Goal: Transaction & Acquisition: Purchase product/service

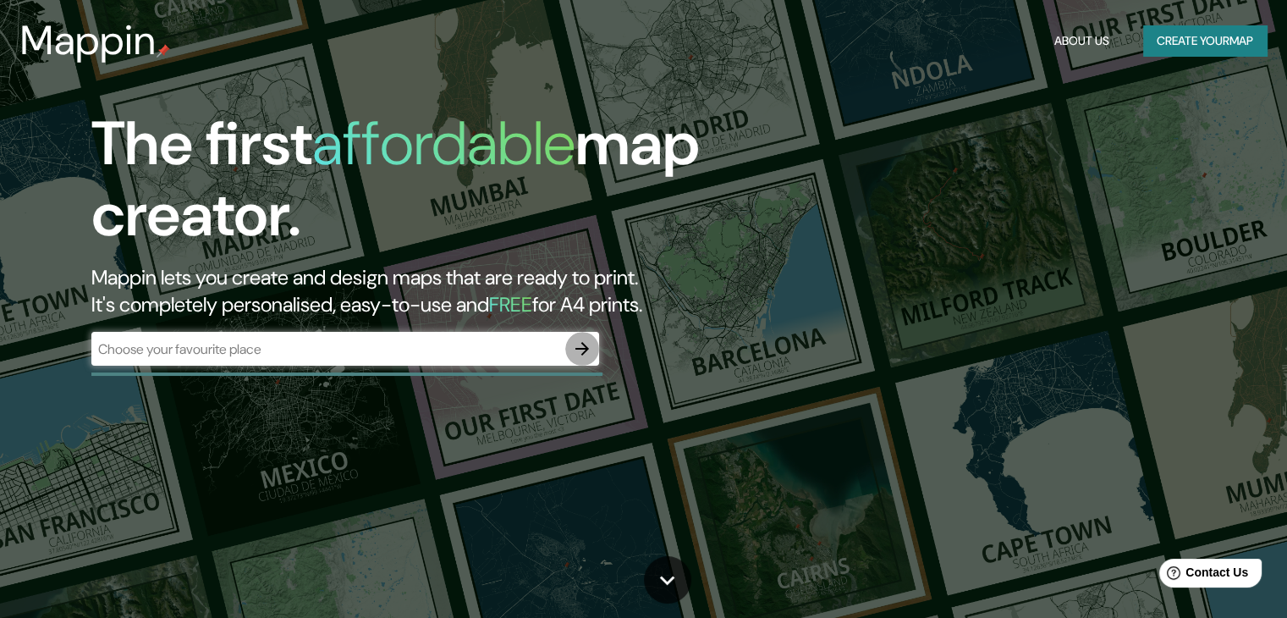
click at [592, 339] on icon "button" at bounding box center [582, 349] width 20 height 20
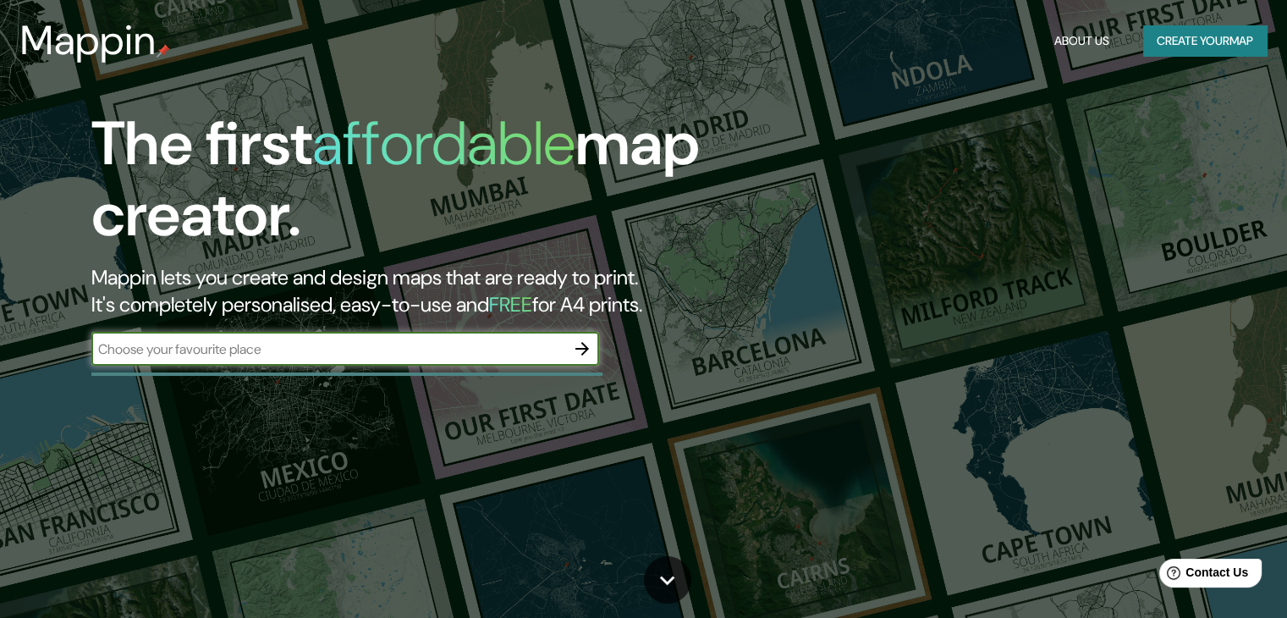
click at [493, 350] on input "text" at bounding box center [328, 348] width 474 height 19
type input "a"
type input "[GEOGRAPHIC_DATA][PERSON_NAME]"
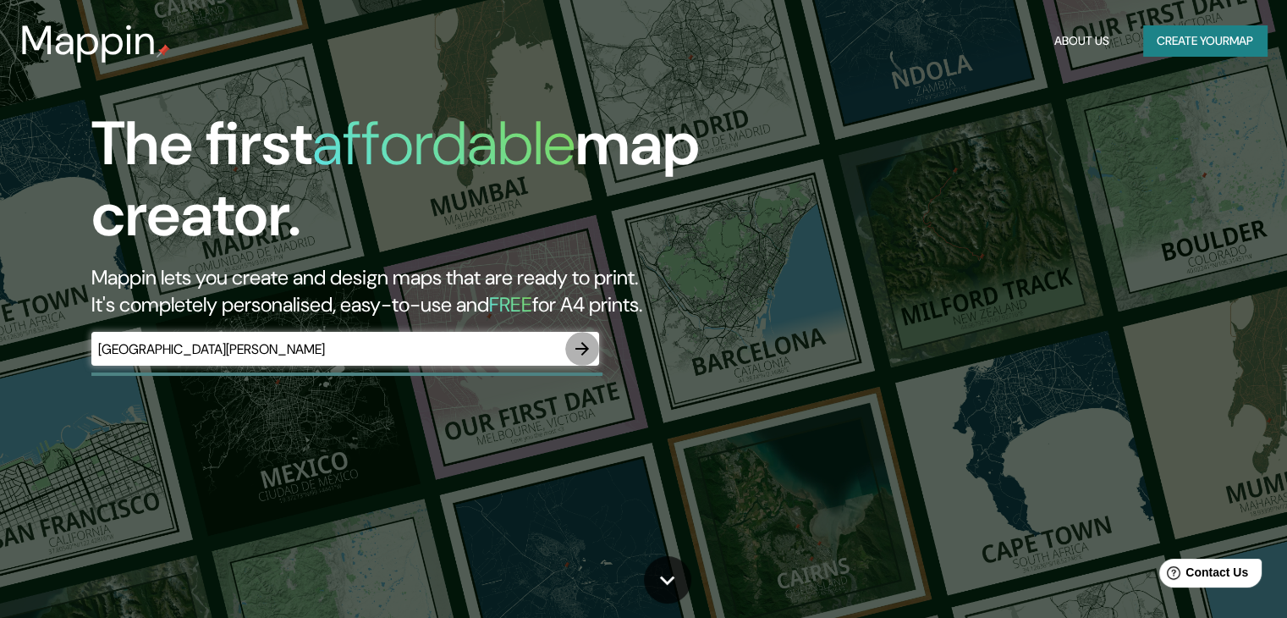
click at [586, 345] on icon "button" at bounding box center [582, 349] width 20 height 20
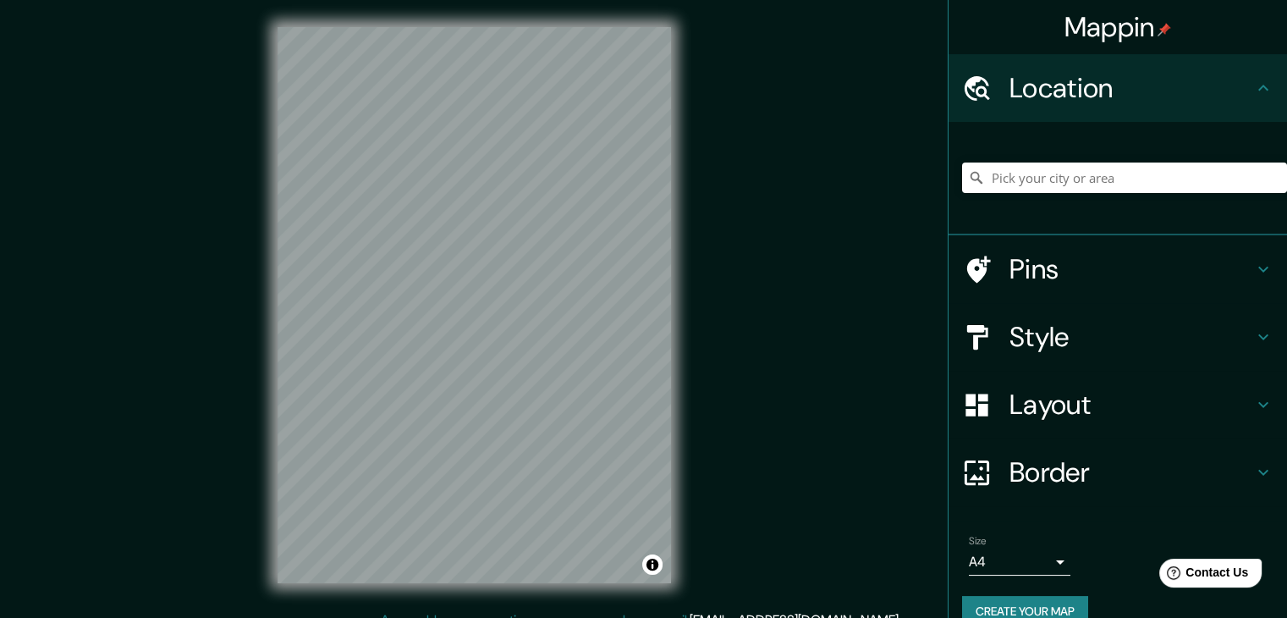
scroll to position [3, 0]
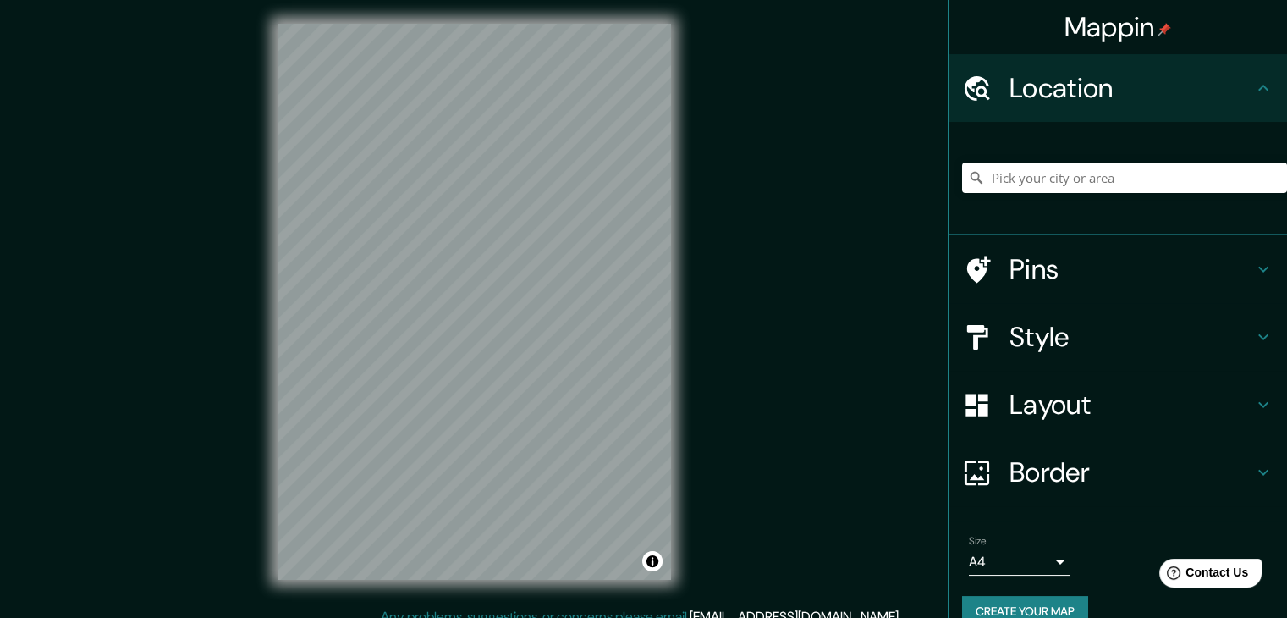
click at [706, 332] on div "Mappin Location Pins Style Layout Border Choose a border. Hint : you can make l…" at bounding box center [643, 315] width 1287 height 637
click at [726, 404] on div "Mappin Location Pins Style Layout Border Choose a border. Hint : you can make l…" at bounding box center [643, 315] width 1287 height 637
click at [984, 168] on input "Pick your city or area" at bounding box center [1124, 177] width 325 height 30
drag, startPoint x: 1107, startPoint y: 171, endPoint x: 963, endPoint y: 185, distance: 144.6
click at [963, 185] on div "[GEOGRAPHIC_DATA], [GEOGRAPHIC_DATA]" at bounding box center [1124, 177] width 325 height 30
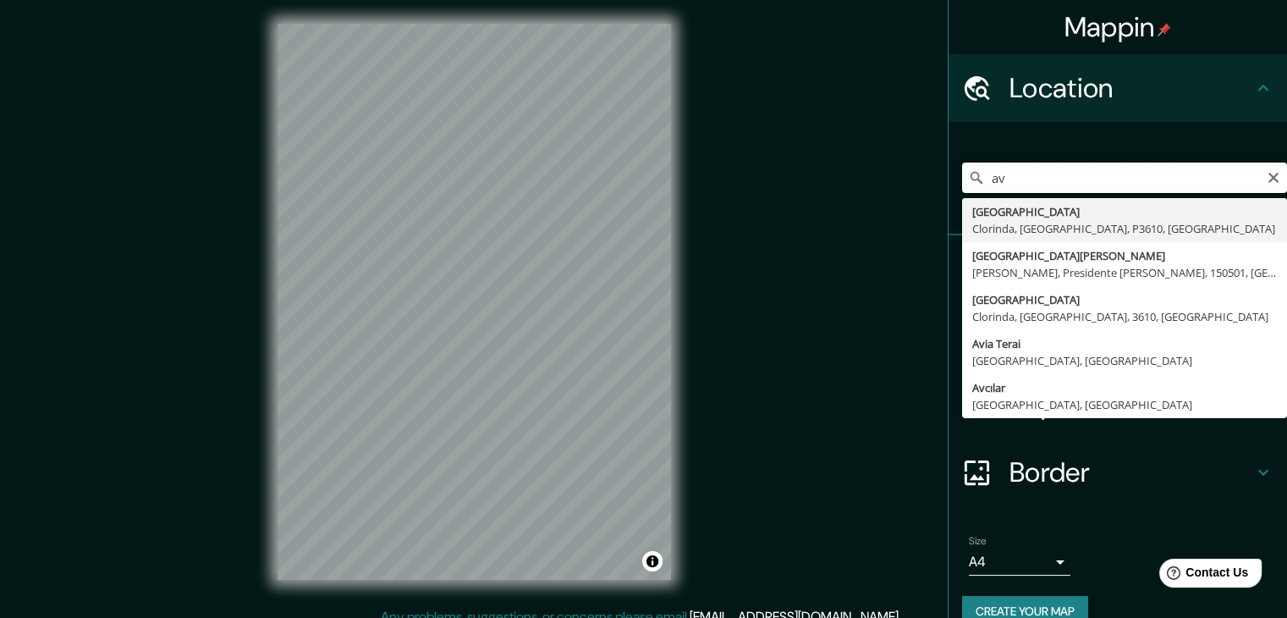
type input "a"
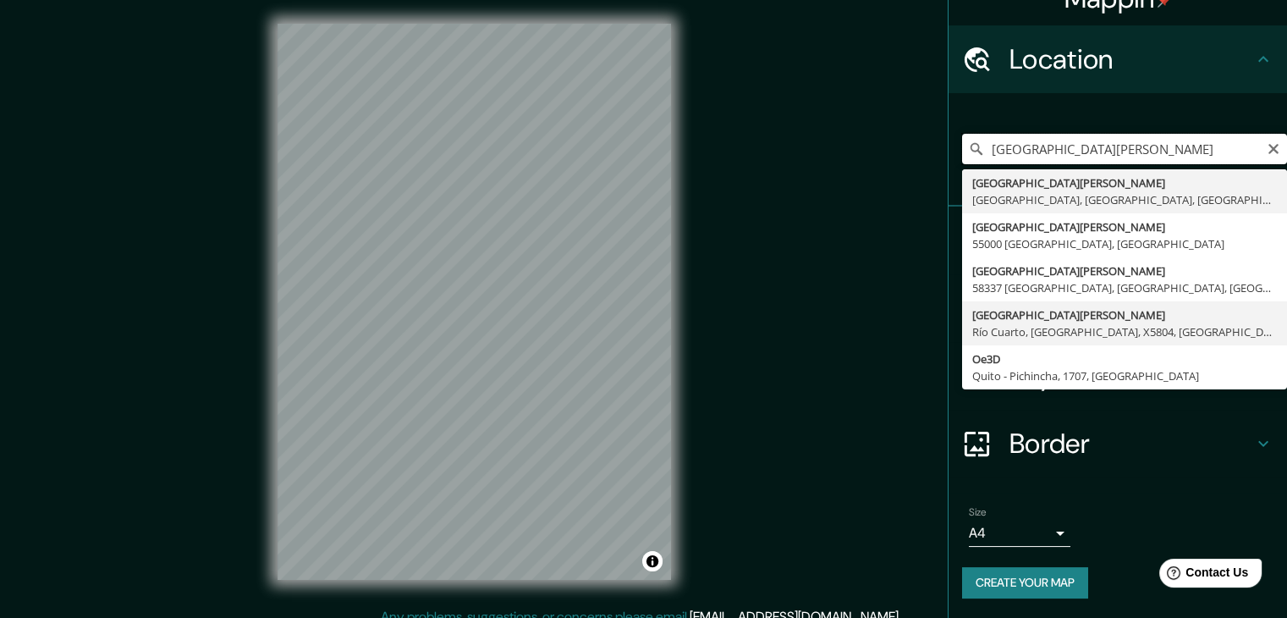
scroll to position [19, 0]
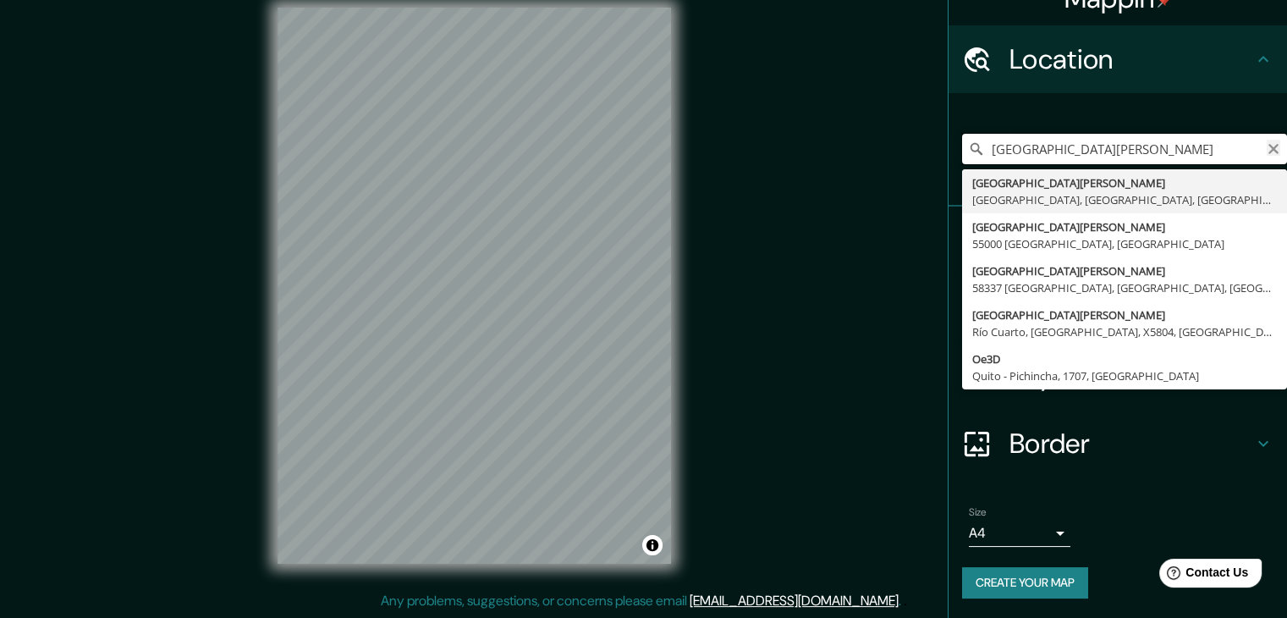
type input "[GEOGRAPHIC_DATA][PERSON_NAME]"
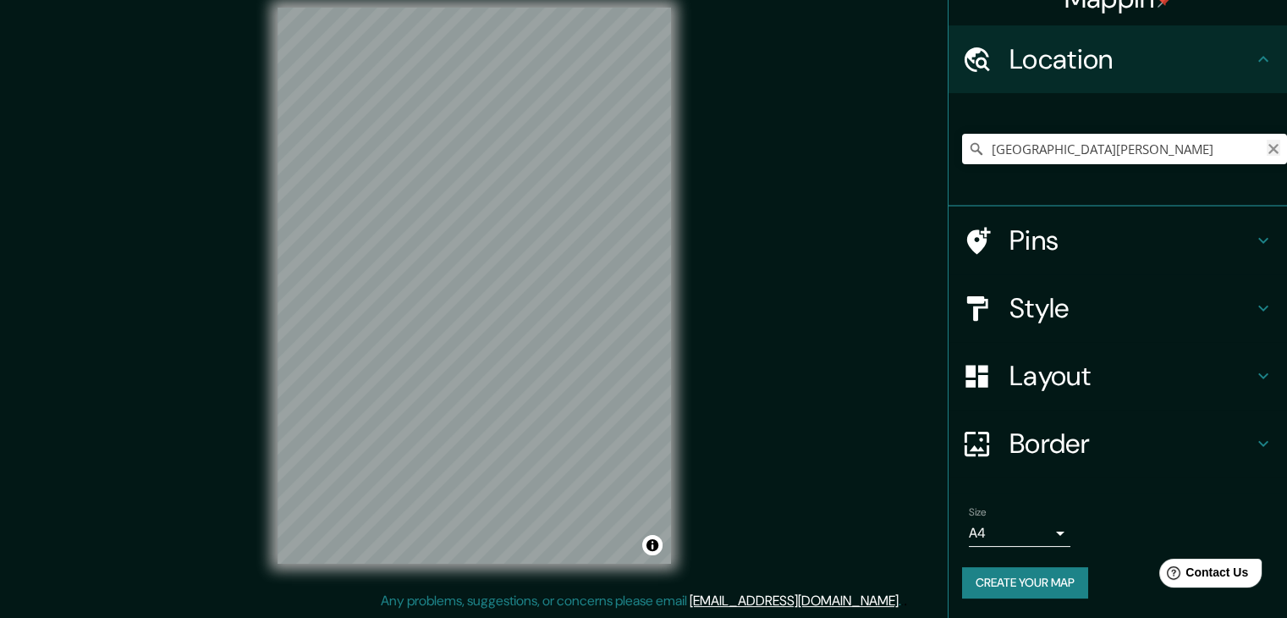
click at [1269, 149] on icon "Clear" at bounding box center [1274, 149] width 10 height 10
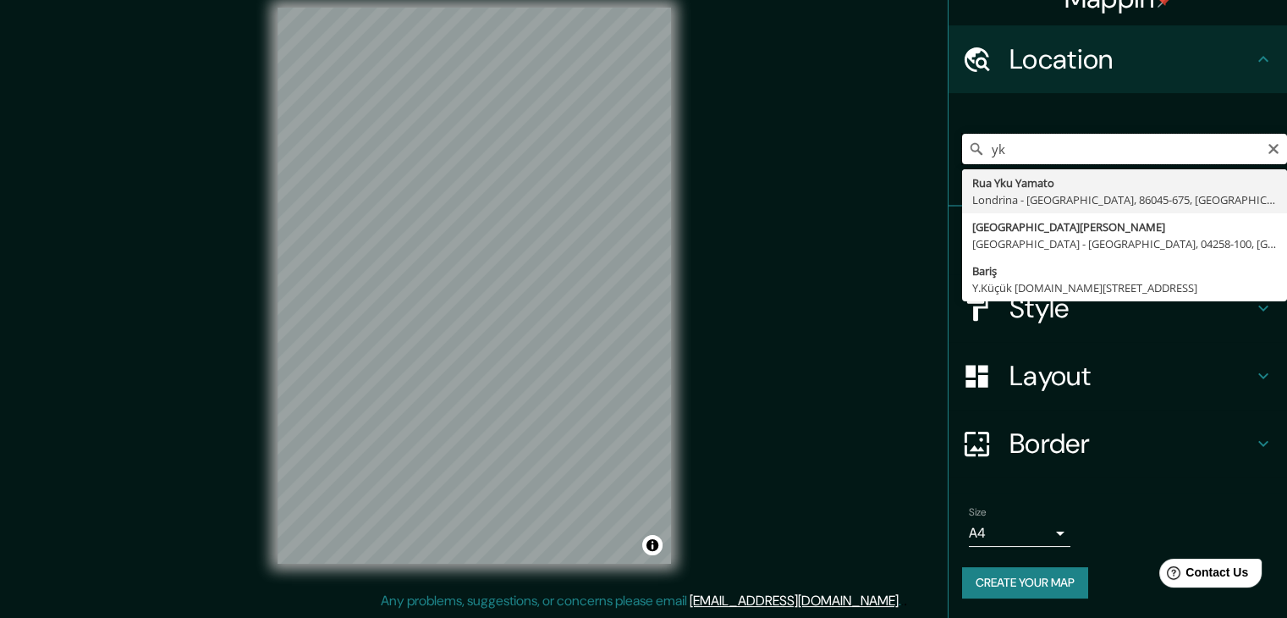
type input "y"
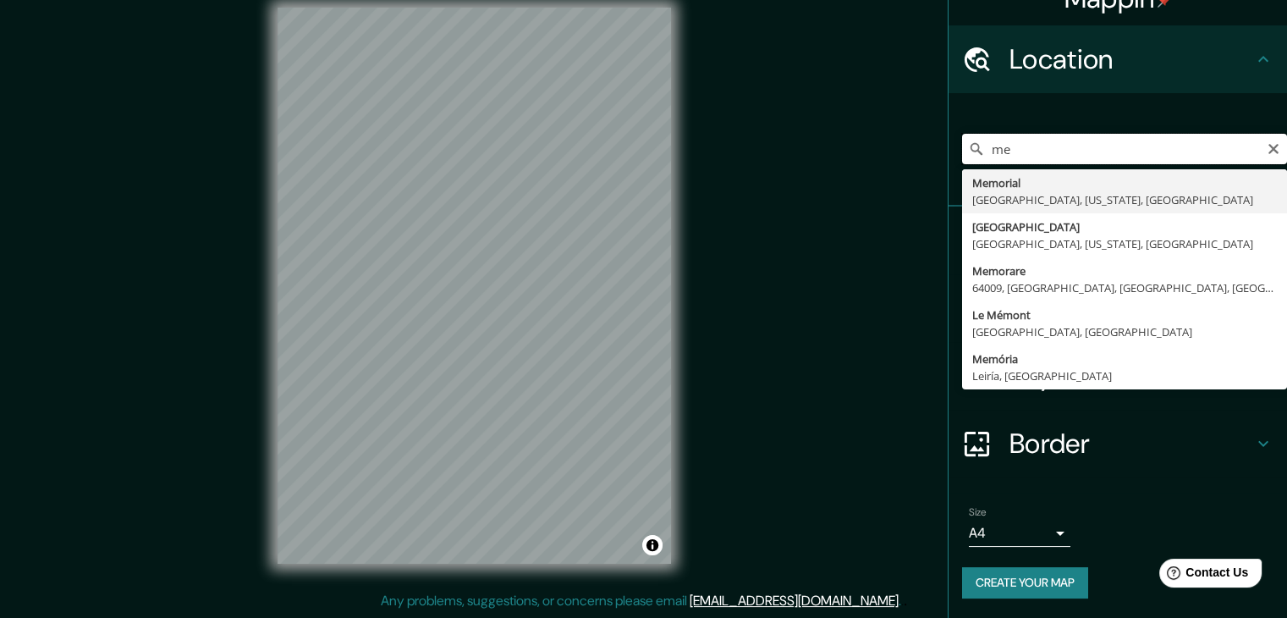
type input "m"
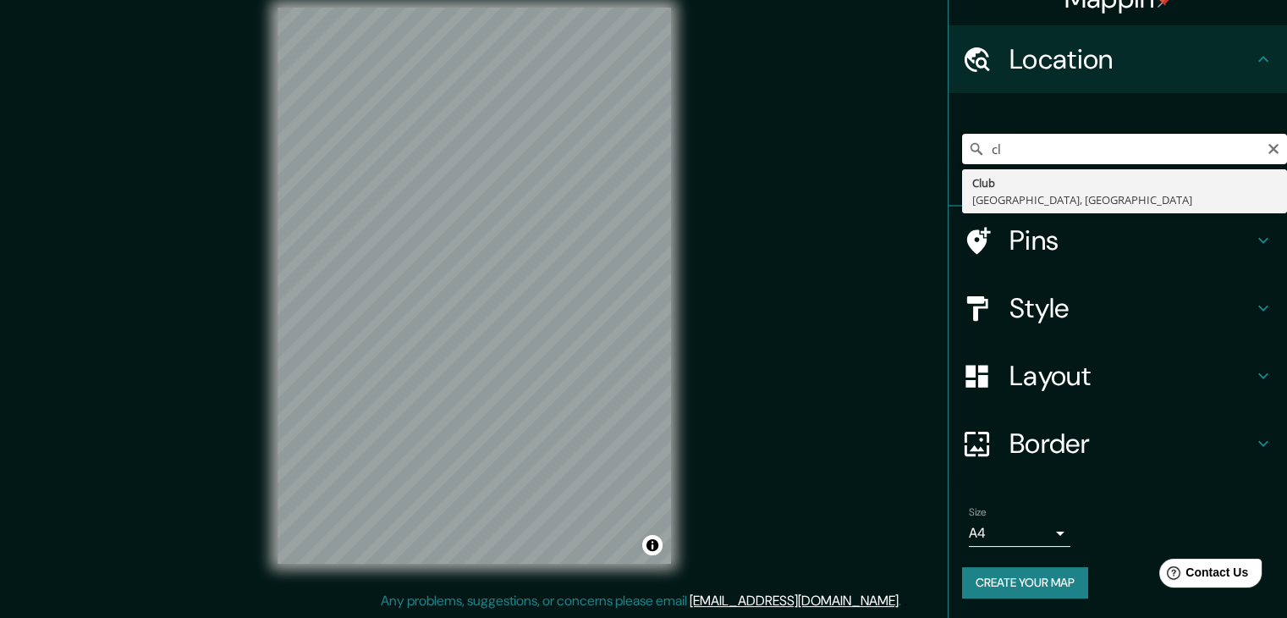
type input "c"
type input "hospital geriatrico"
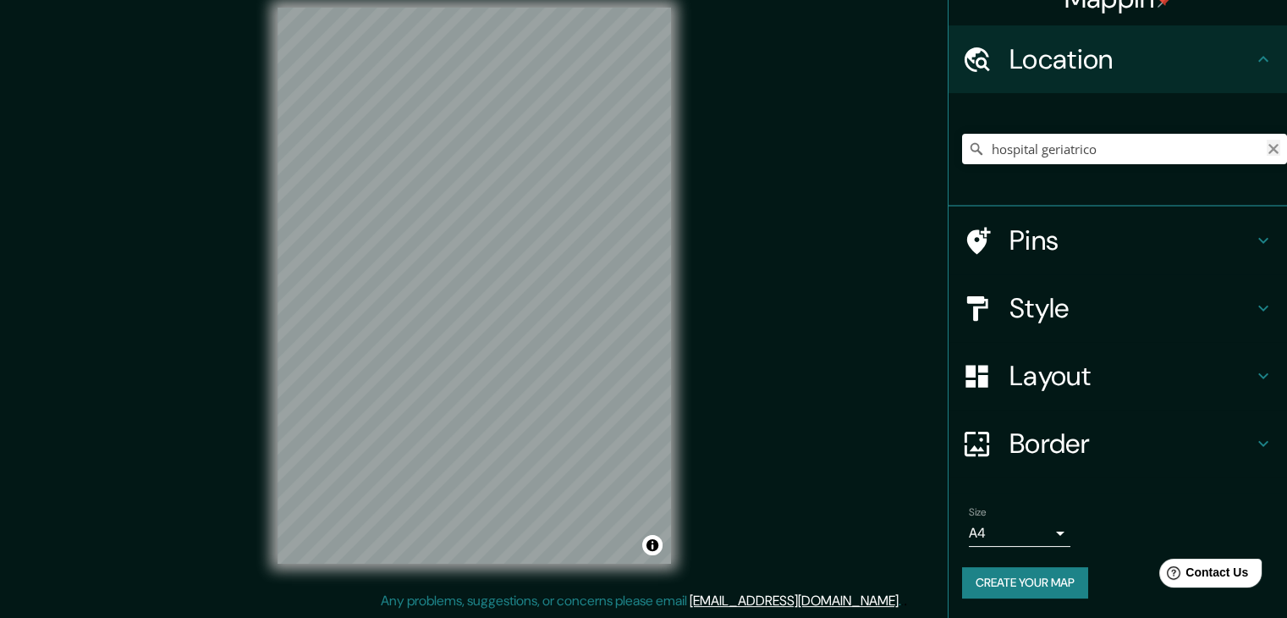
click at [1267, 151] on icon "Clear" at bounding box center [1274, 149] width 14 height 14
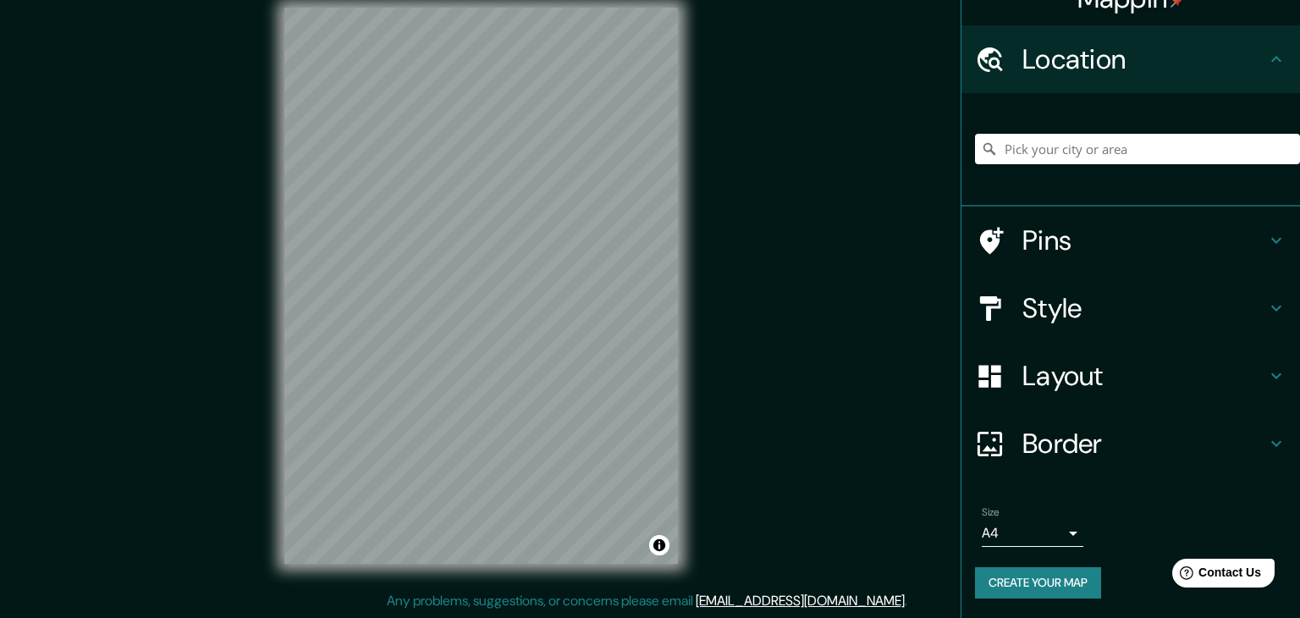
click at [1043, 531] on body "Mappin Location Hospital [GEOGRAPHIC_DATA], [GEOGRAPHIC_DATA], [GEOGRAPHIC_DATA…" at bounding box center [650, 290] width 1300 height 618
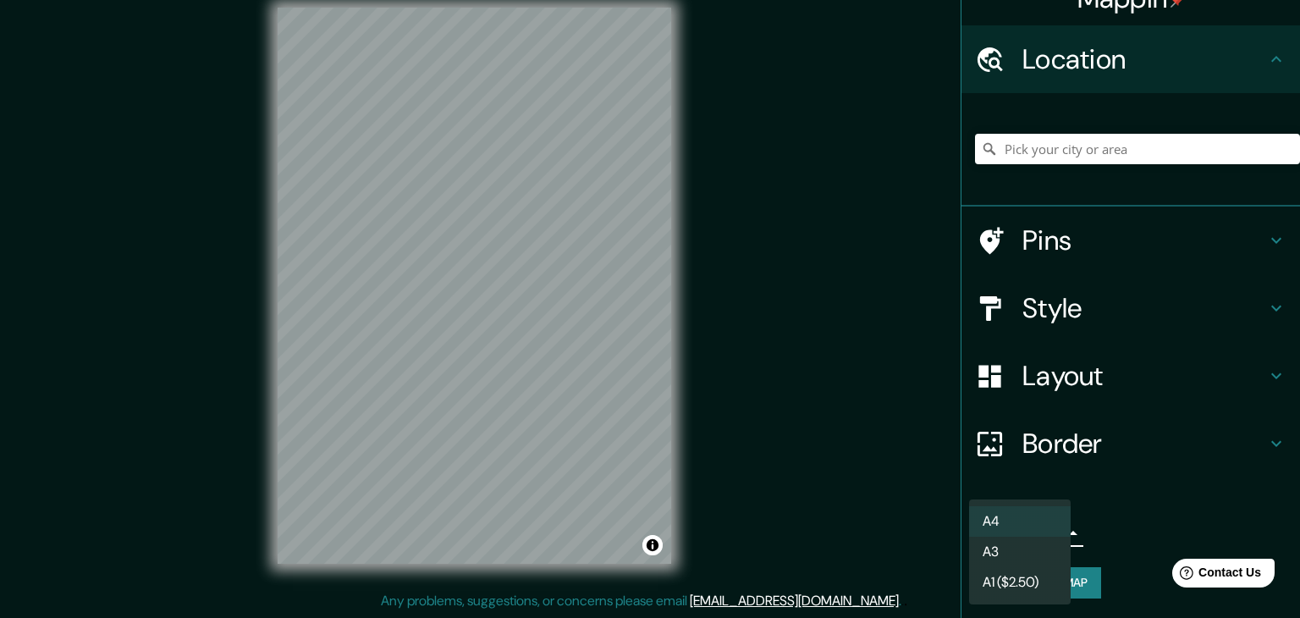
click at [1043, 562] on li "A3" at bounding box center [1020, 552] width 102 height 30
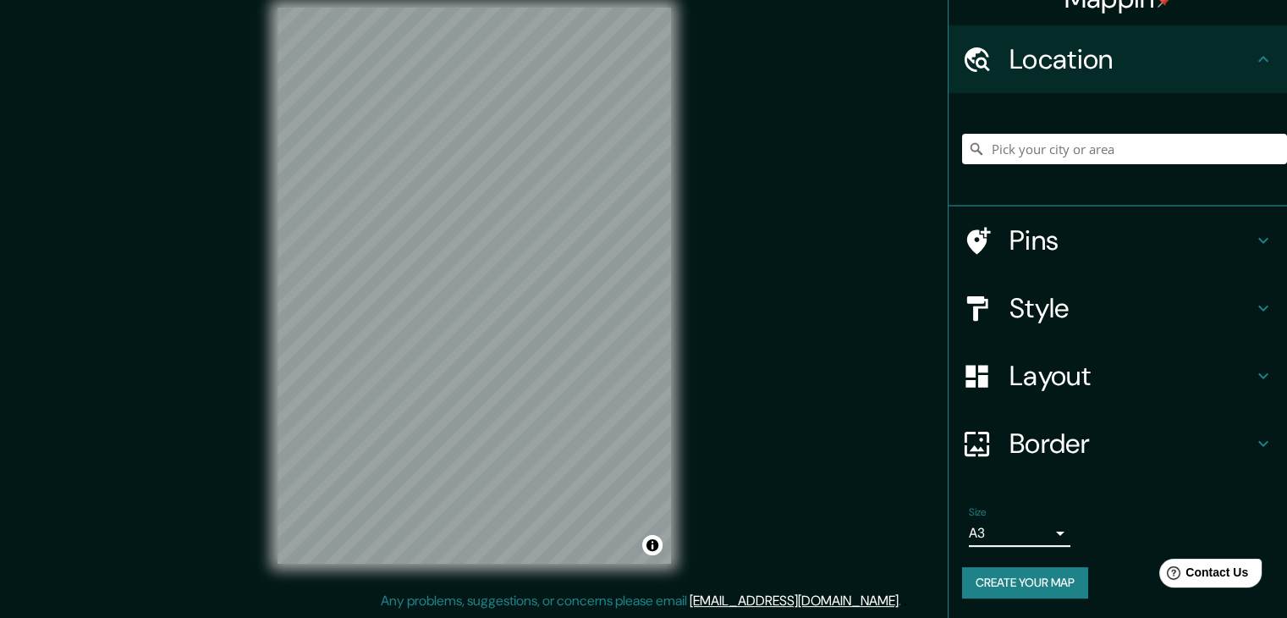
click at [1256, 306] on icon at bounding box center [1263, 308] width 20 height 20
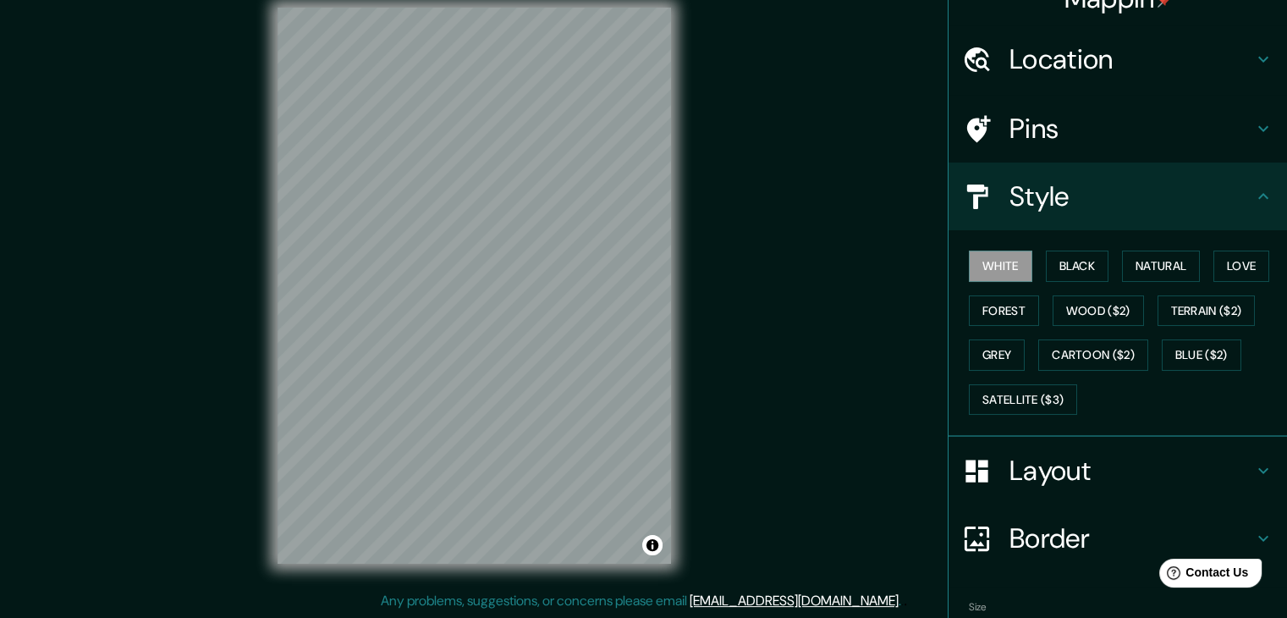
click at [883, 161] on div "Mappin Location Hospital [GEOGRAPHIC_DATA], [GEOGRAPHIC_DATA], [GEOGRAPHIC_DATA…" at bounding box center [643, 299] width 1287 height 637
click at [1059, 403] on button "Satellite ($3)" at bounding box center [1023, 399] width 108 height 31
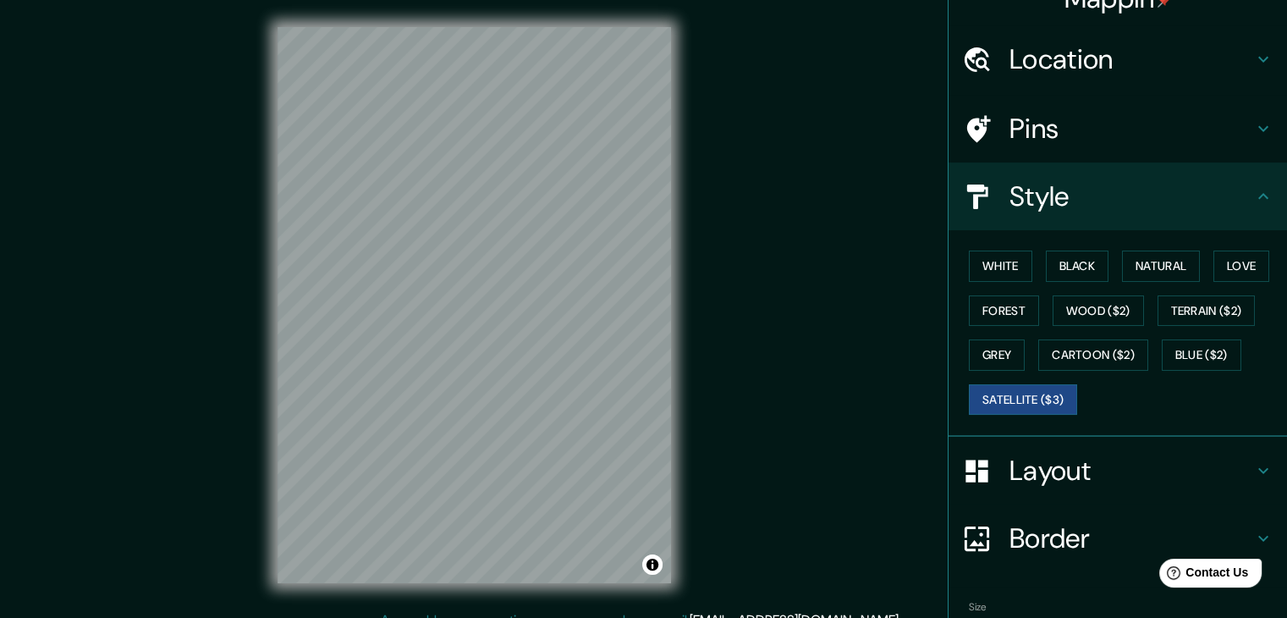
click at [705, 176] on div "Mappin Location Hospital [GEOGRAPHIC_DATA], [GEOGRAPHIC_DATA], [GEOGRAPHIC_DATA…" at bounding box center [643, 318] width 1287 height 637
click at [683, 244] on div "© Mapbox © OpenStreetMap Improve this map © Maxar" at bounding box center [475, 305] width 448 height 610
click at [677, 265] on div "© Mapbox © OpenStreetMap Improve this map © Maxar" at bounding box center [475, 305] width 448 height 610
click at [700, 185] on div "Mappin Location Hospital [GEOGRAPHIC_DATA], [GEOGRAPHIC_DATA], [GEOGRAPHIC_DATA…" at bounding box center [643, 318] width 1287 height 637
click at [207, 475] on div "Mappin Location Hospital [GEOGRAPHIC_DATA], [GEOGRAPHIC_DATA], [GEOGRAPHIC_DATA…" at bounding box center [643, 318] width 1287 height 637
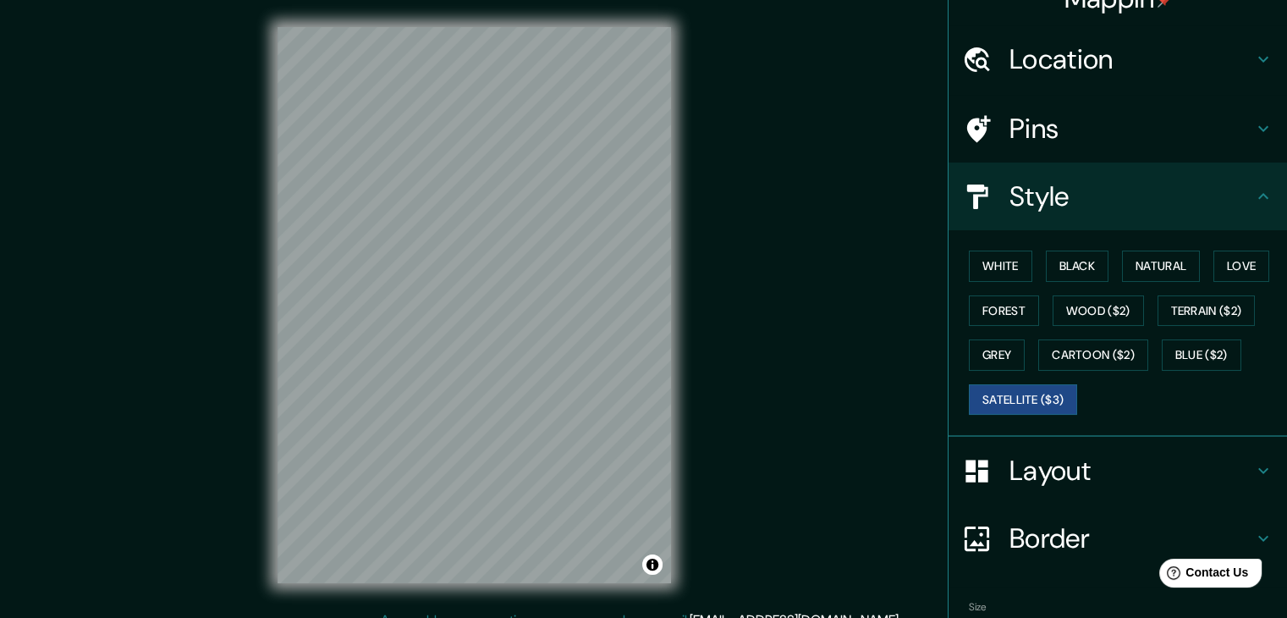
click at [267, 230] on div "© Mapbox © OpenStreetMap Improve this map © Maxar" at bounding box center [475, 305] width 448 height 610
click at [206, 236] on div "Mappin Location Hospital [GEOGRAPHIC_DATA], [GEOGRAPHIC_DATA], [GEOGRAPHIC_DATA…" at bounding box center [643, 318] width 1287 height 637
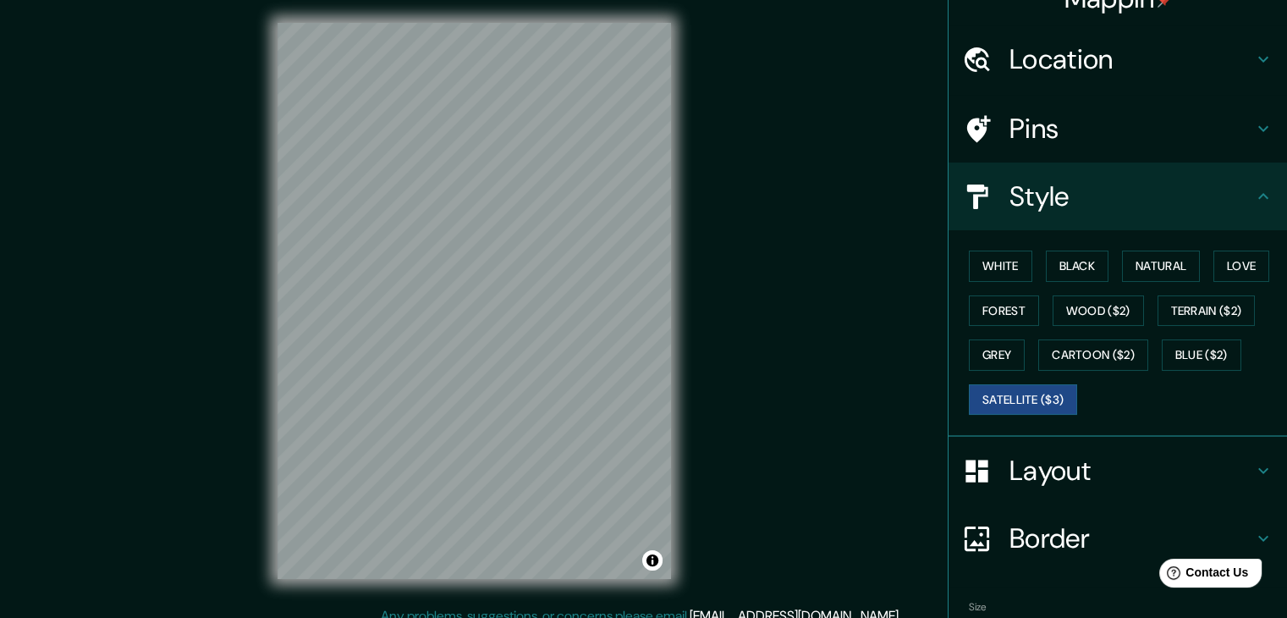
scroll to position [6, 0]
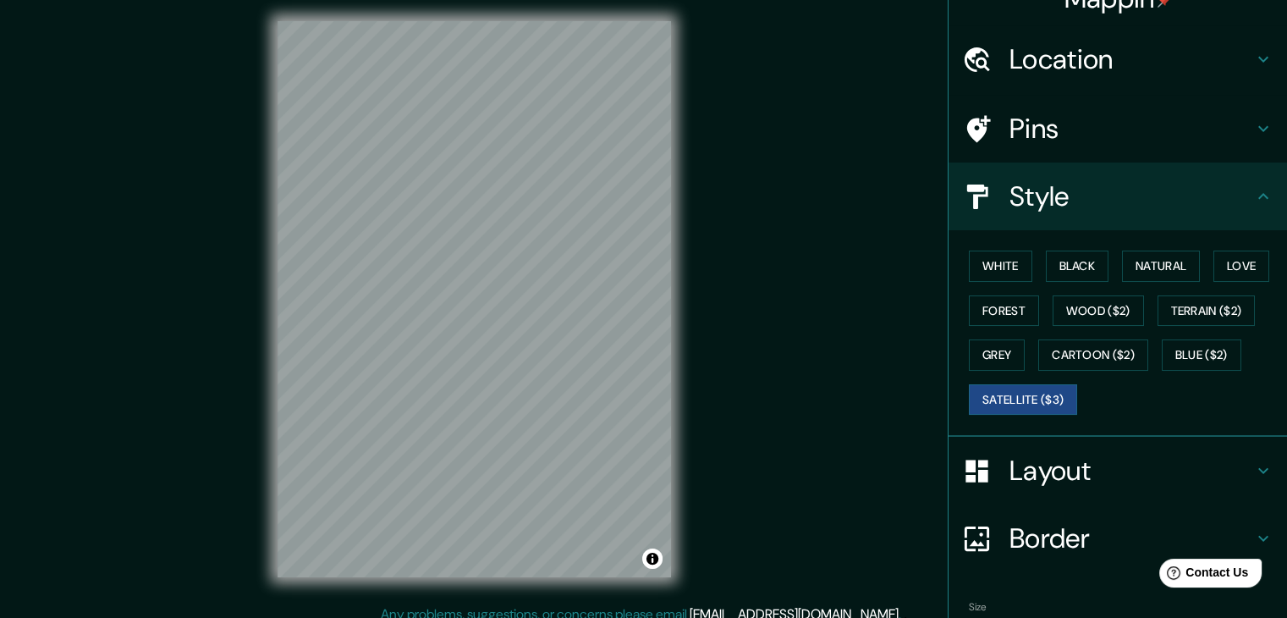
click at [1019, 105] on div "Pins" at bounding box center [1118, 129] width 339 height 68
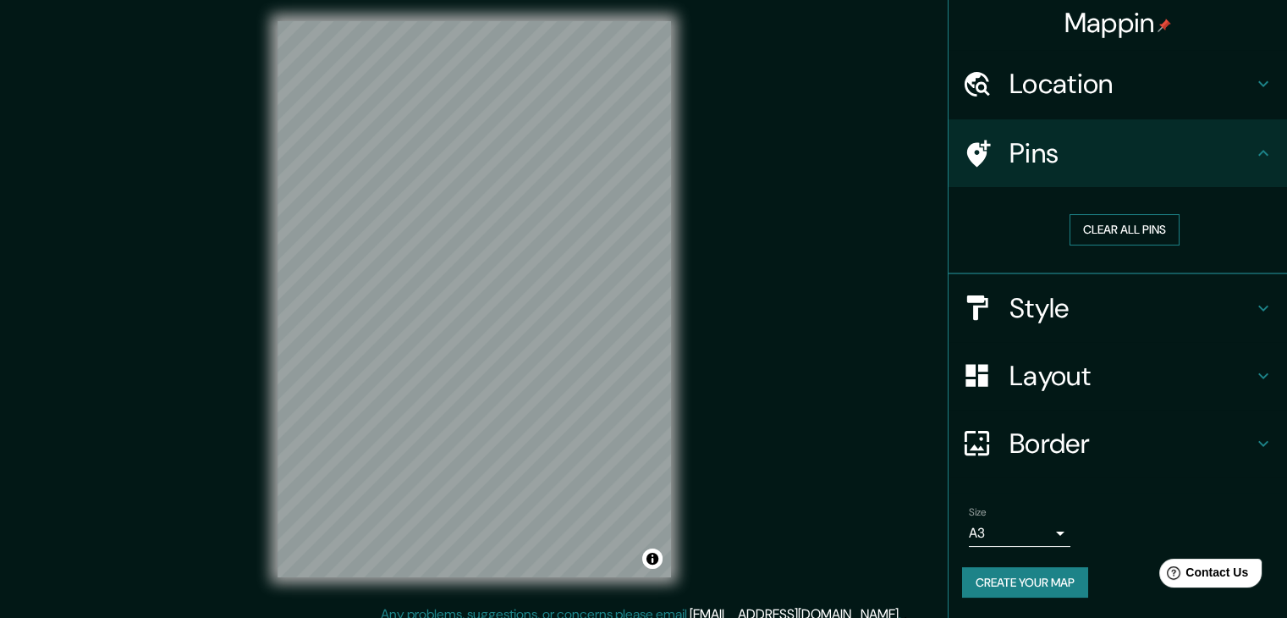
scroll to position [3, 0]
click at [1117, 228] on button "Clear all pins" at bounding box center [1125, 230] width 110 height 31
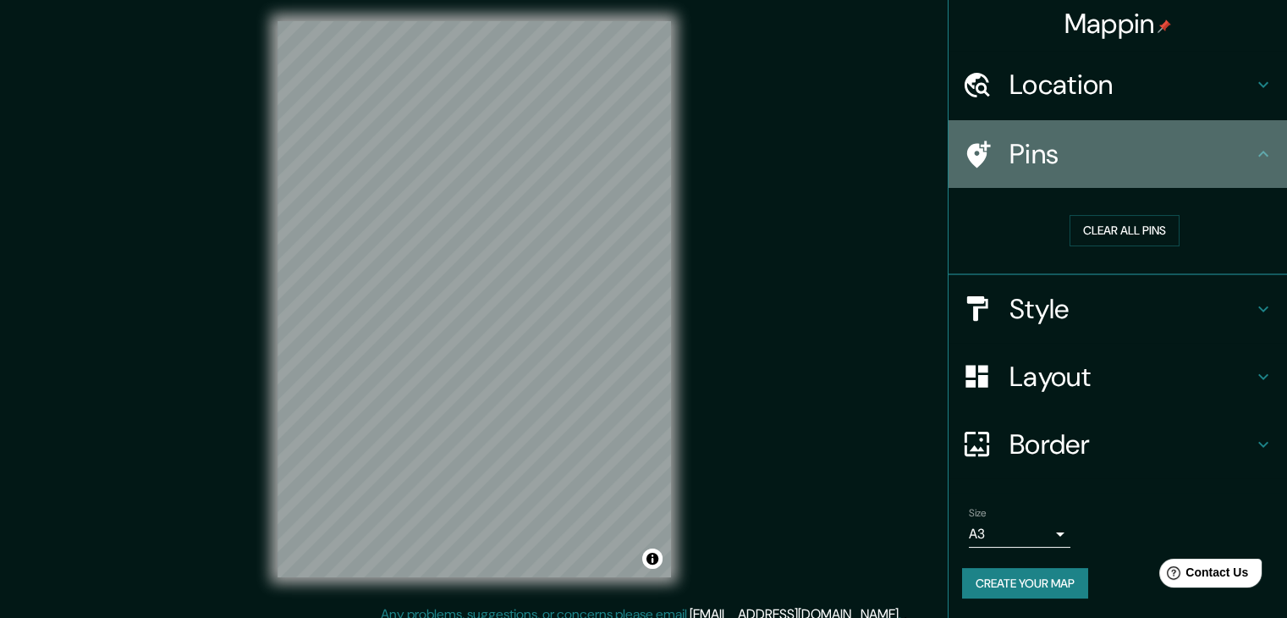
drag, startPoint x: 1016, startPoint y: 157, endPoint x: 1009, endPoint y: 164, distance: 10.2
click at [1010, 164] on h4 "Pins" at bounding box center [1132, 154] width 244 height 34
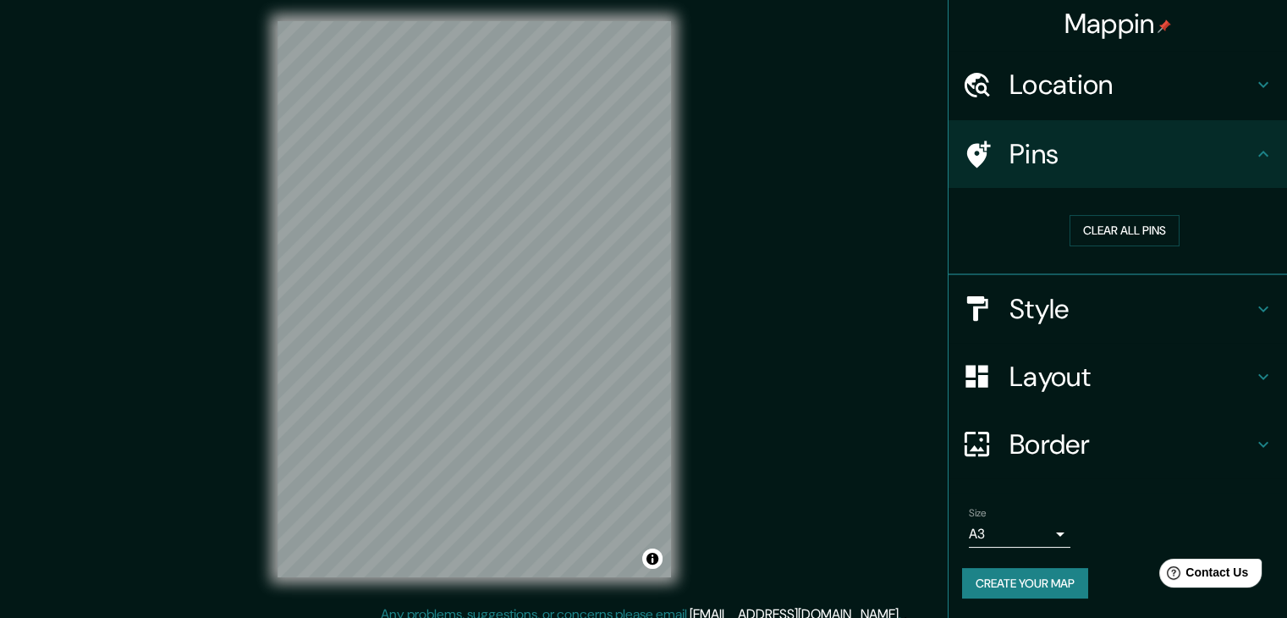
drag, startPoint x: 996, startPoint y: 156, endPoint x: 1038, endPoint y: 184, distance: 51.2
click at [1010, 157] on h4 "Pins" at bounding box center [1132, 154] width 244 height 34
click at [1104, 234] on button "Clear all pins" at bounding box center [1125, 230] width 110 height 31
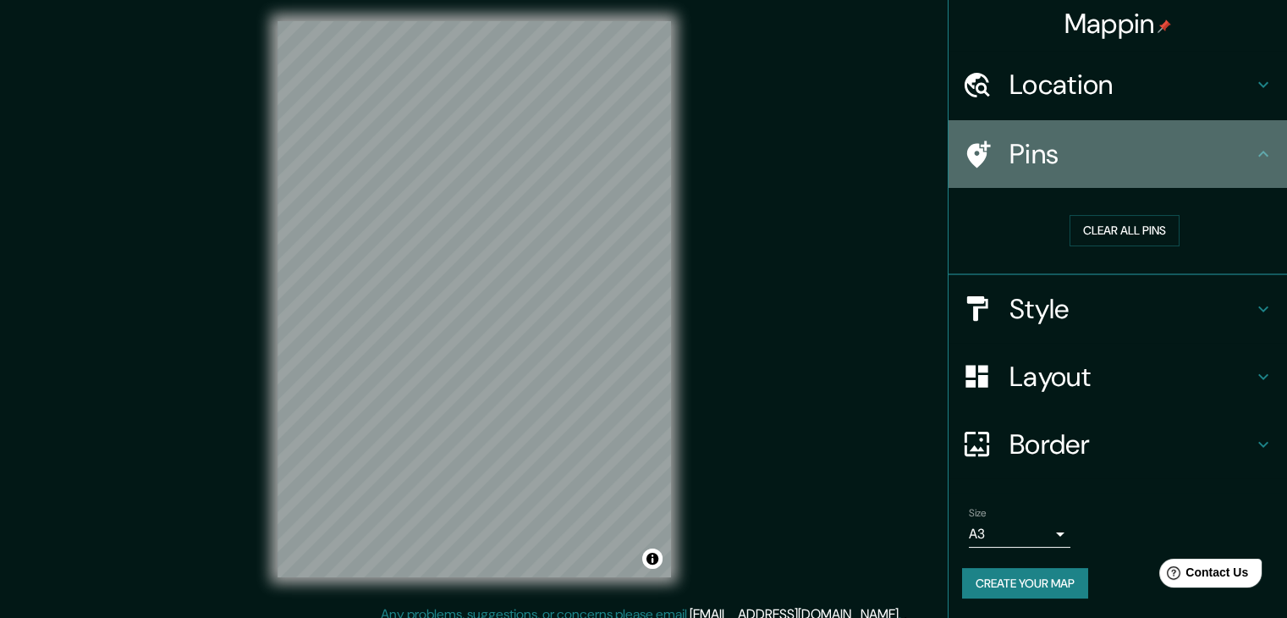
click at [1215, 187] on div "Pins" at bounding box center [1118, 154] width 339 height 68
drag, startPoint x: 1222, startPoint y: 165, endPoint x: 1102, endPoint y: 131, distance: 124.8
click at [1213, 173] on div "Pins" at bounding box center [1118, 154] width 339 height 68
drag, startPoint x: 1104, startPoint y: 135, endPoint x: 1043, endPoint y: 150, distance: 63.4
click at [1070, 157] on div "Pins" at bounding box center [1118, 154] width 339 height 68
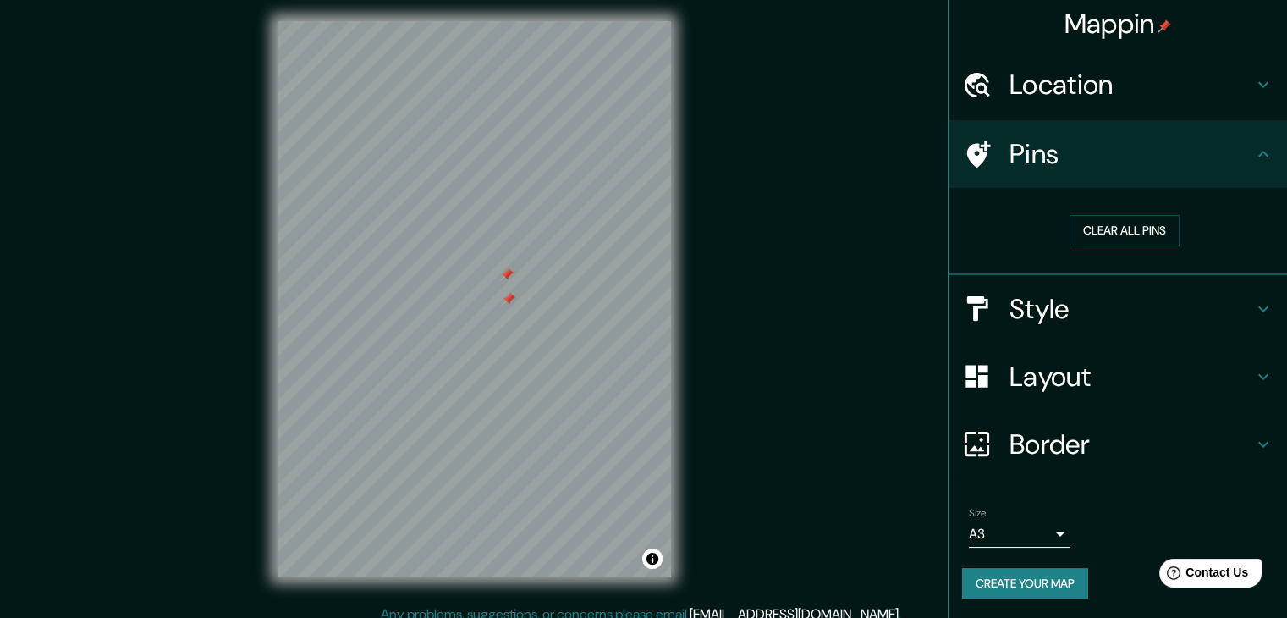
drag, startPoint x: 492, startPoint y: 252, endPoint x: 507, endPoint y: 276, distance: 28.2
click at [507, 276] on div at bounding box center [507, 274] width 14 height 14
click at [1081, 229] on button "Clear all pins" at bounding box center [1125, 230] width 110 height 31
drag, startPoint x: 1029, startPoint y: 164, endPoint x: 965, endPoint y: 162, distance: 64.3
click at [1010, 169] on h4 "Pins" at bounding box center [1132, 154] width 244 height 34
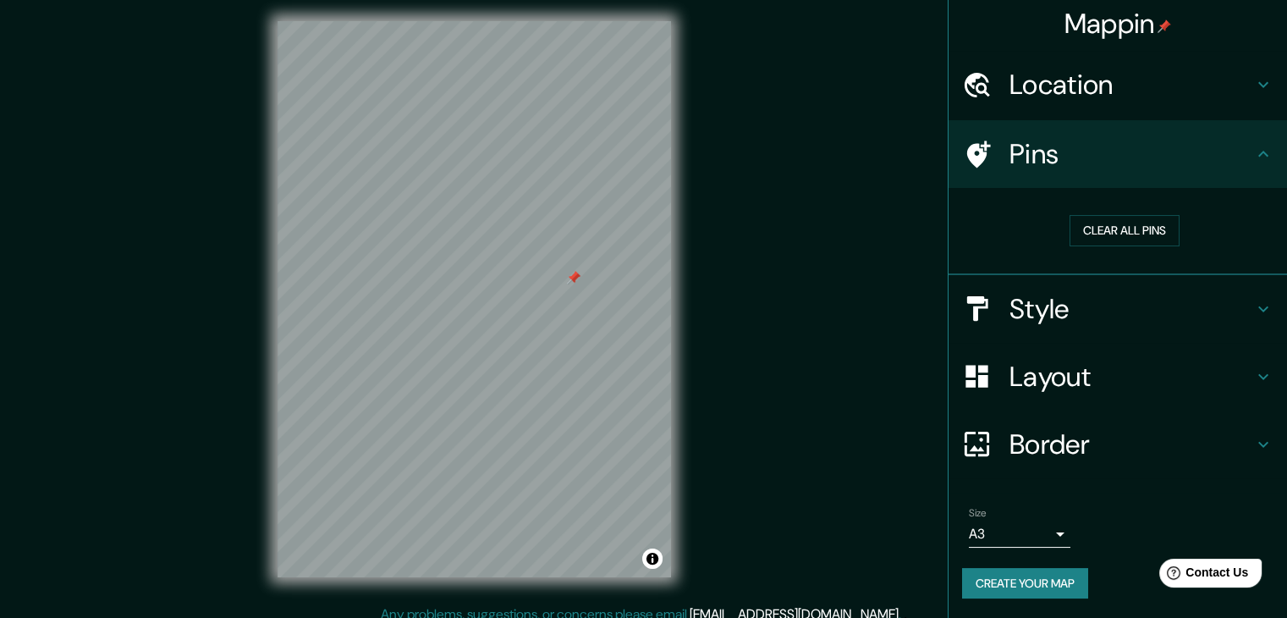
scroll to position [0, 0]
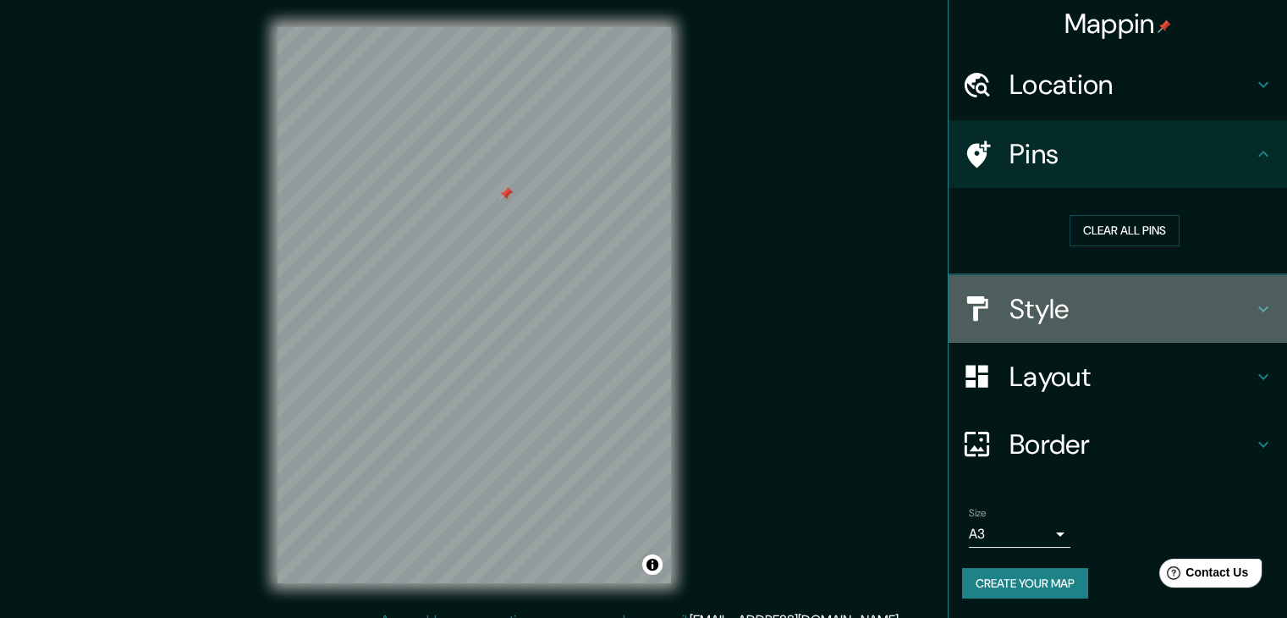
click at [1054, 309] on h4 "Style" at bounding box center [1132, 309] width 244 height 34
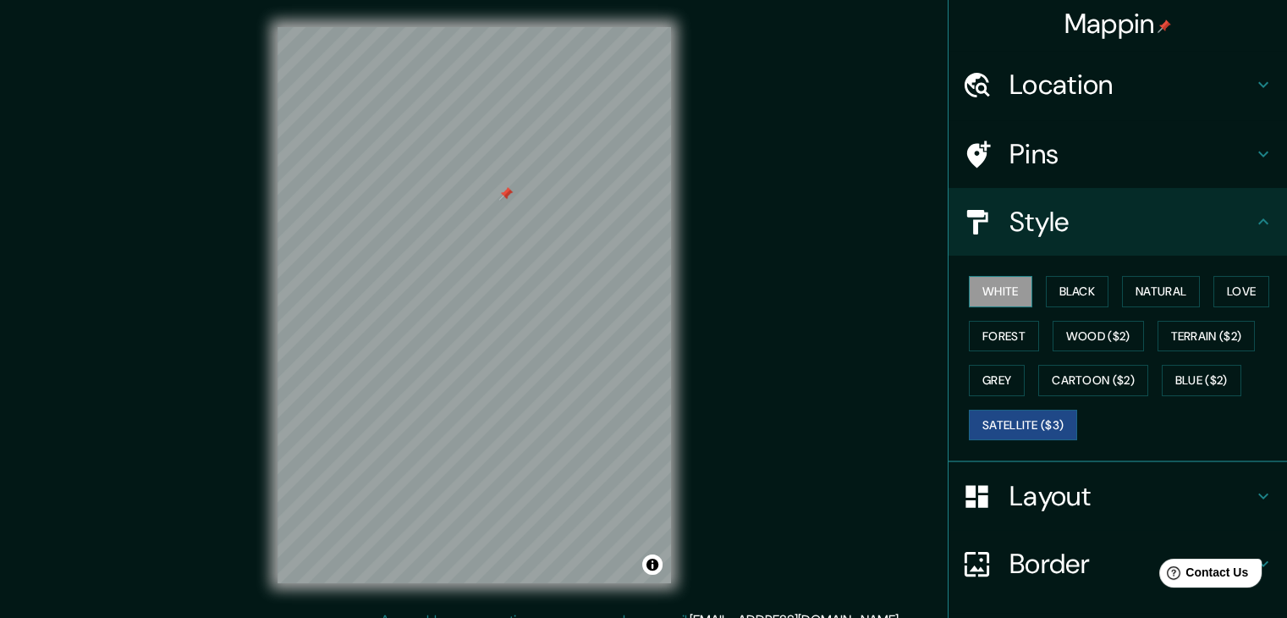
click at [1007, 295] on button "White" at bounding box center [1000, 291] width 63 height 31
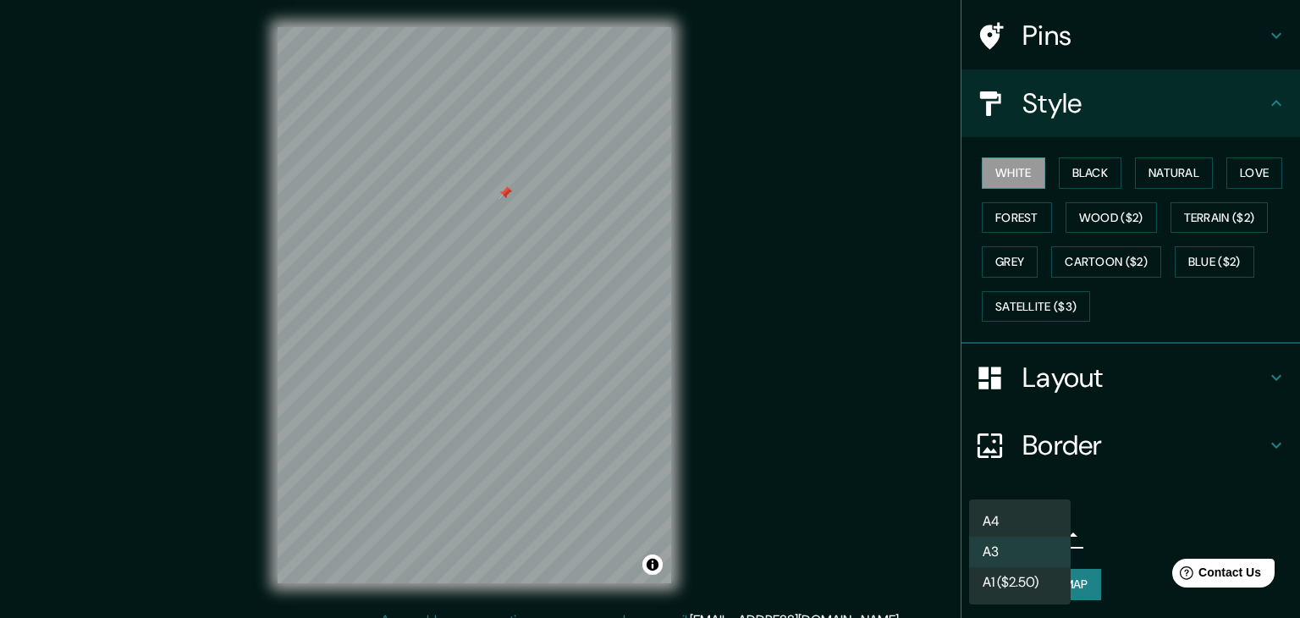
click at [1037, 523] on body "Mappin Location Hospital [GEOGRAPHIC_DATA], [GEOGRAPHIC_DATA], [GEOGRAPHIC_DATA…" at bounding box center [650, 309] width 1300 height 618
click at [1173, 527] on div at bounding box center [650, 309] width 1300 height 618
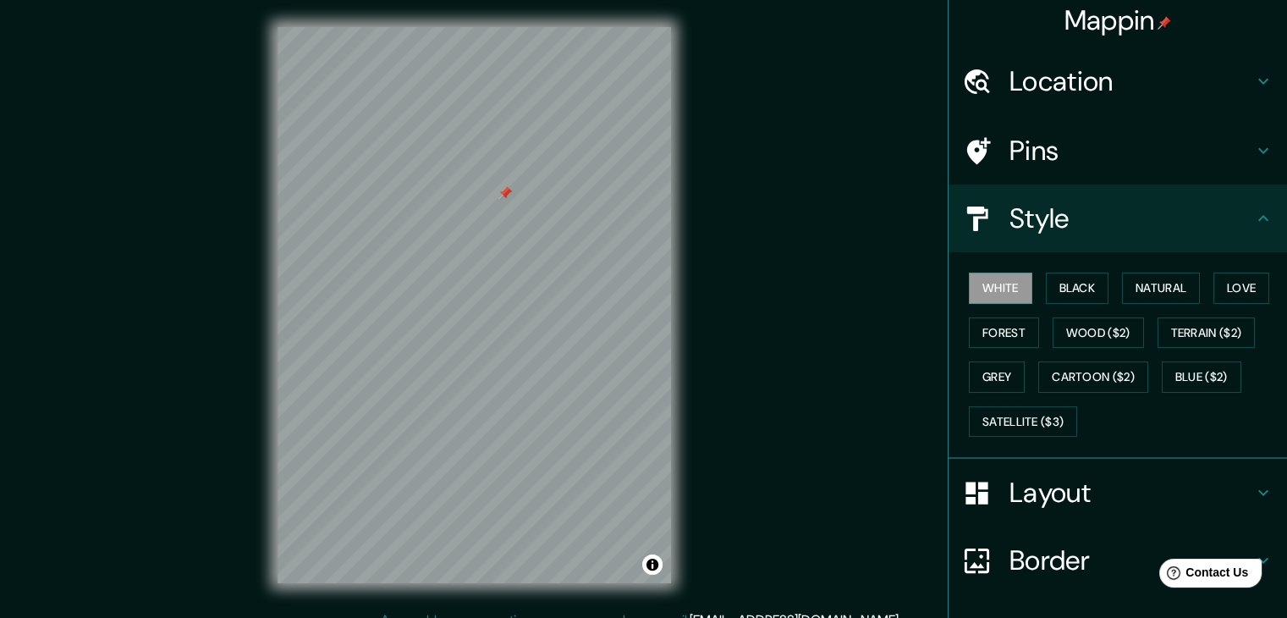
scroll to position [0, 0]
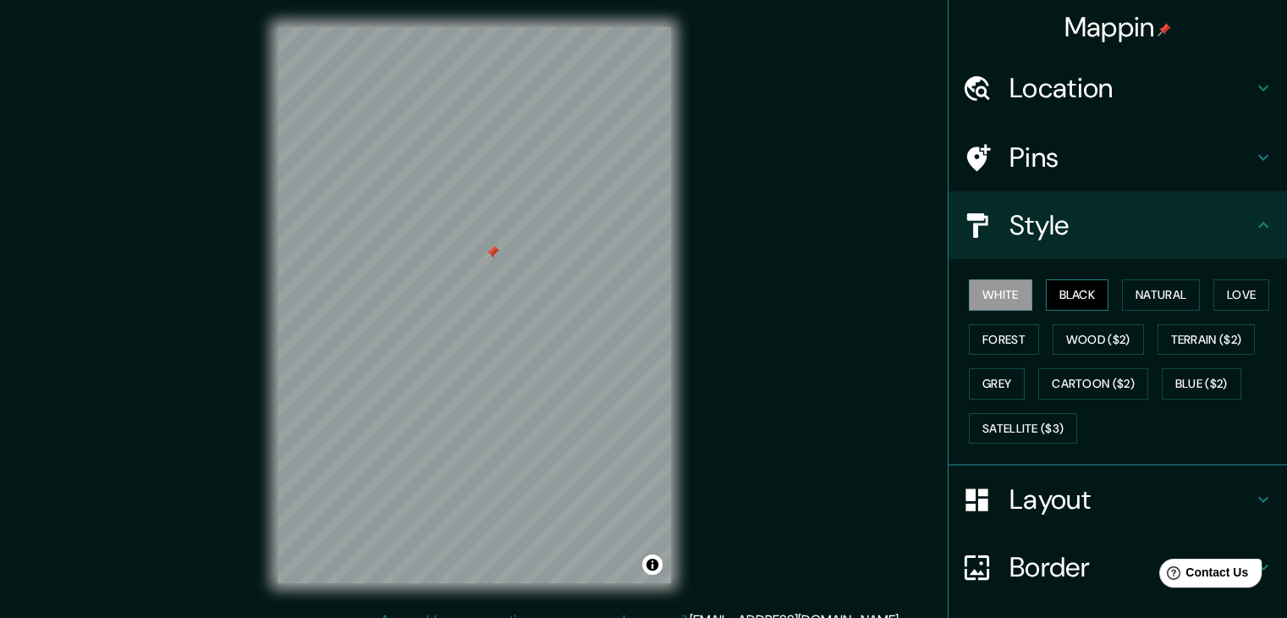
click at [1053, 289] on button "Black" at bounding box center [1077, 294] width 63 height 31
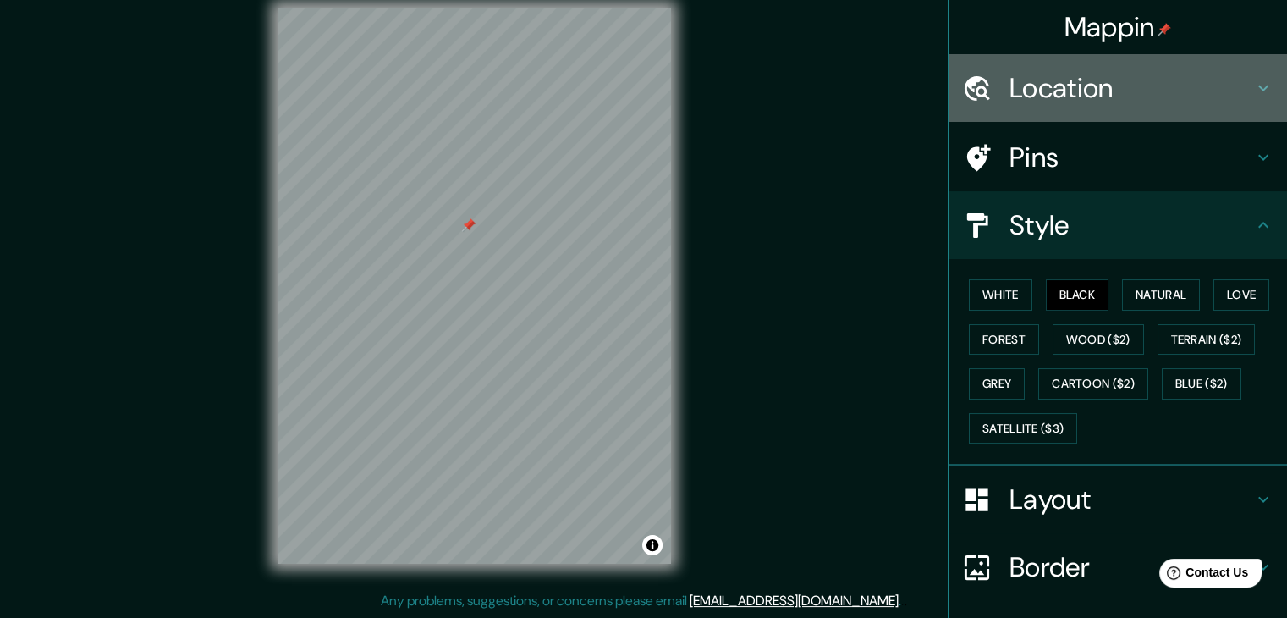
click at [1253, 92] on icon at bounding box center [1263, 88] width 20 height 20
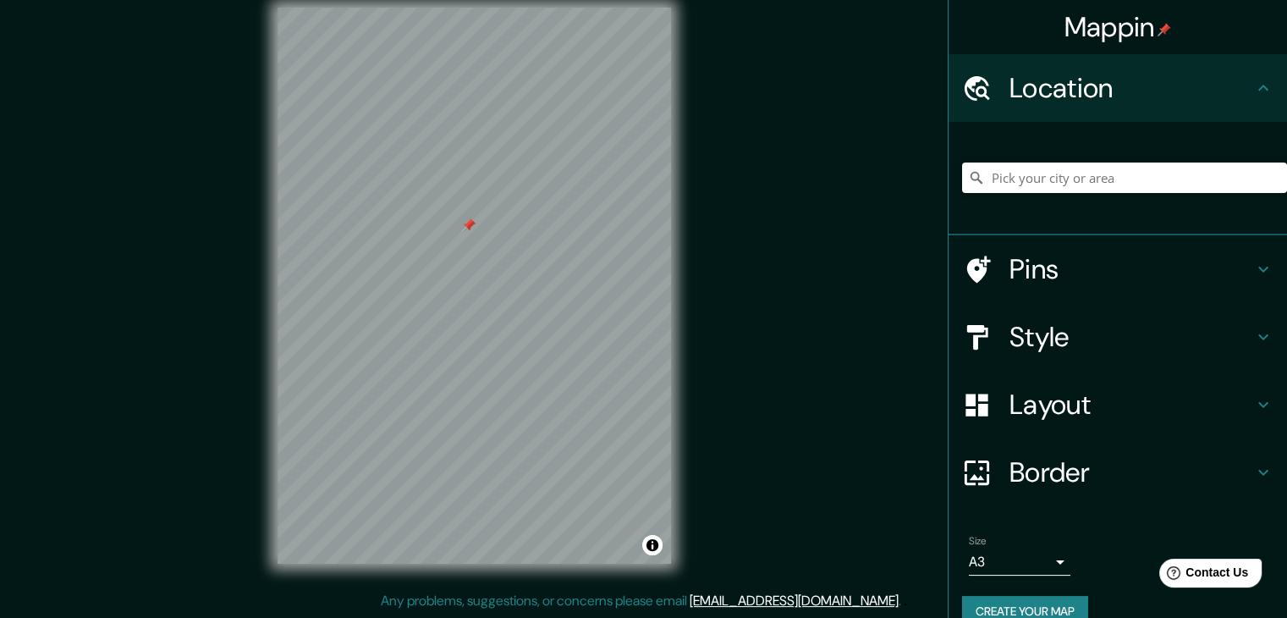
click at [1253, 327] on icon at bounding box center [1263, 337] width 20 height 20
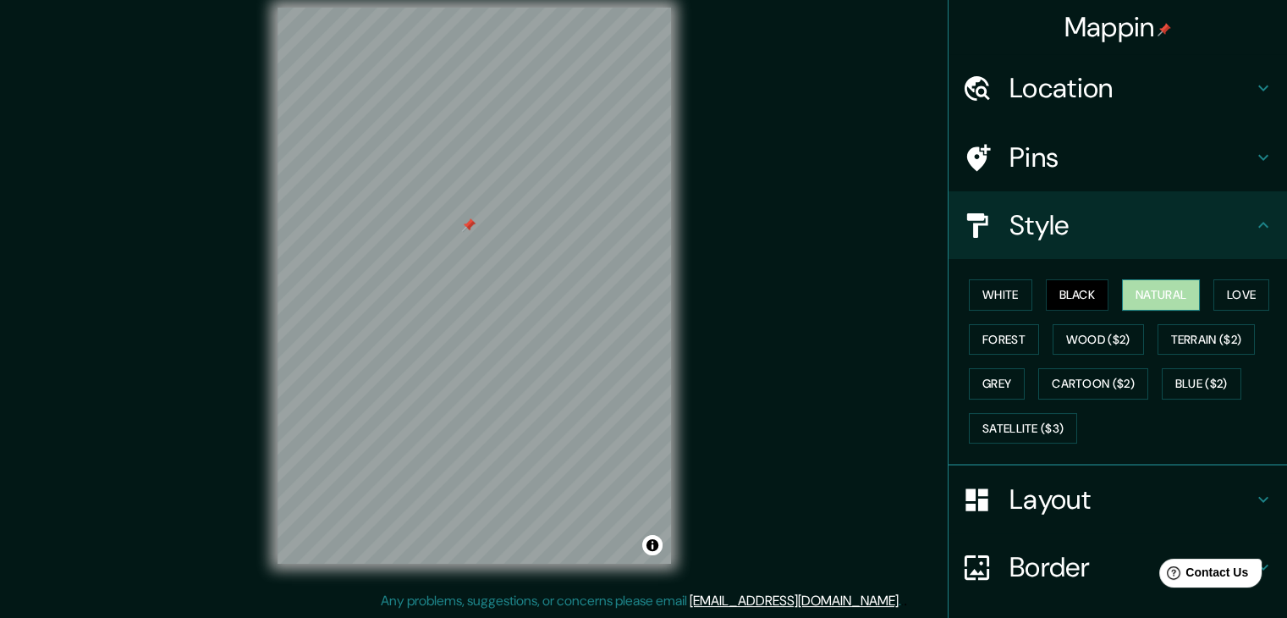
click at [1168, 294] on button "Natural" at bounding box center [1161, 294] width 78 height 31
click at [482, 215] on div at bounding box center [479, 213] width 14 height 14
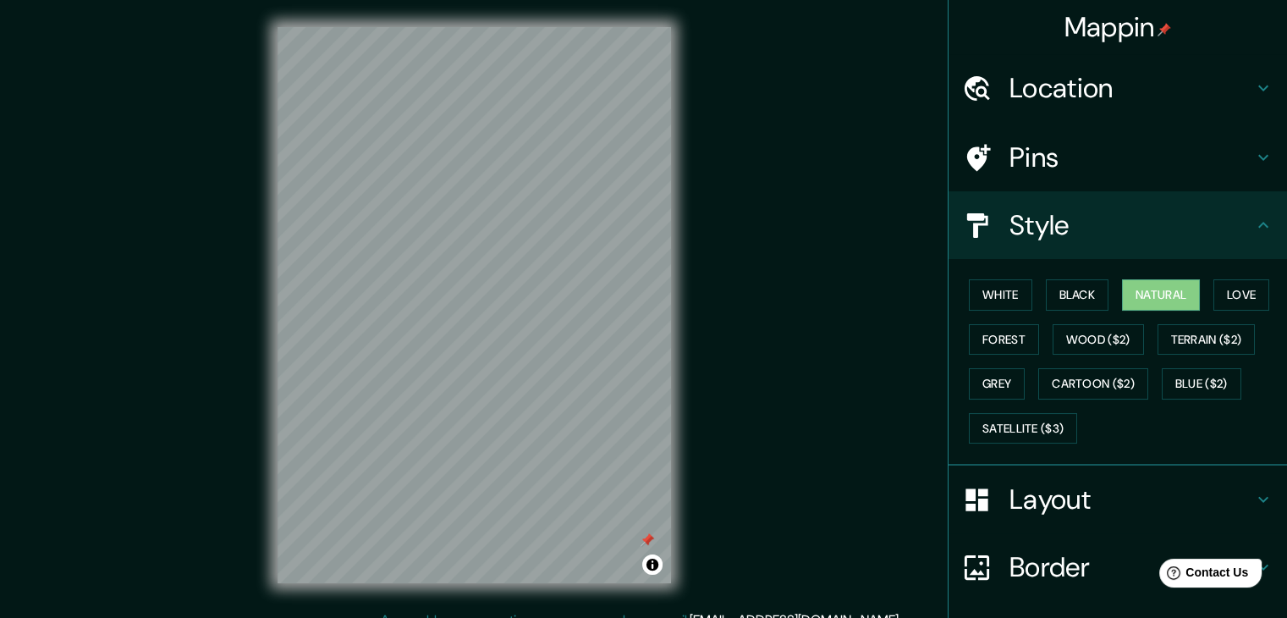
click at [858, 369] on div "Mappin Location Hospital [GEOGRAPHIC_DATA], [GEOGRAPHIC_DATA], [GEOGRAPHIC_DATA…" at bounding box center [643, 318] width 1287 height 637
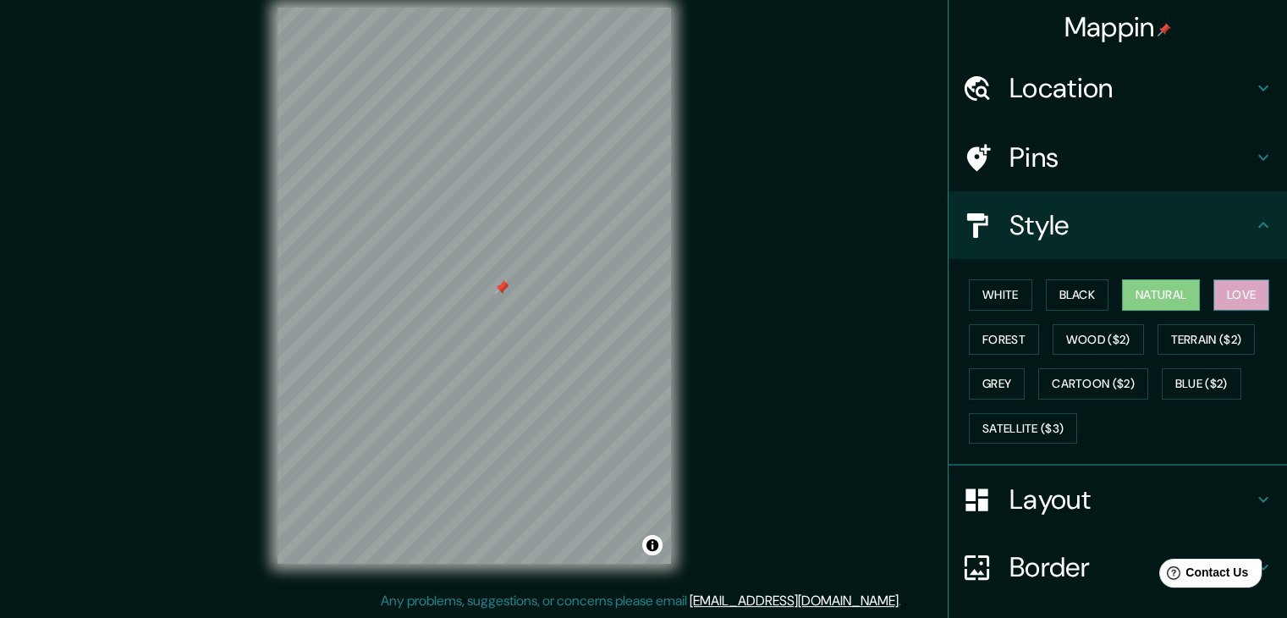
click at [1230, 289] on button "Love" at bounding box center [1242, 294] width 56 height 31
click at [1014, 344] on button "Forest" at bounding box center [1004, 339] width 70 height 31
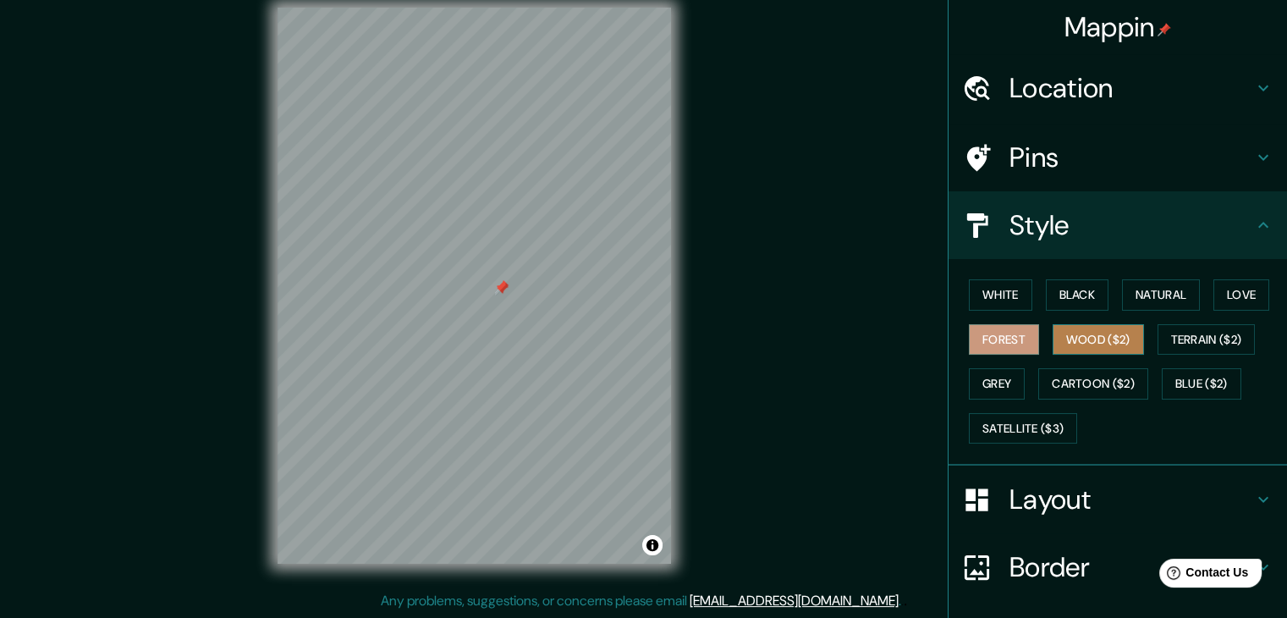
click at [1082, 338] on button "Wood ($2)" at bounding box center [1098, 339] width 91 height 31
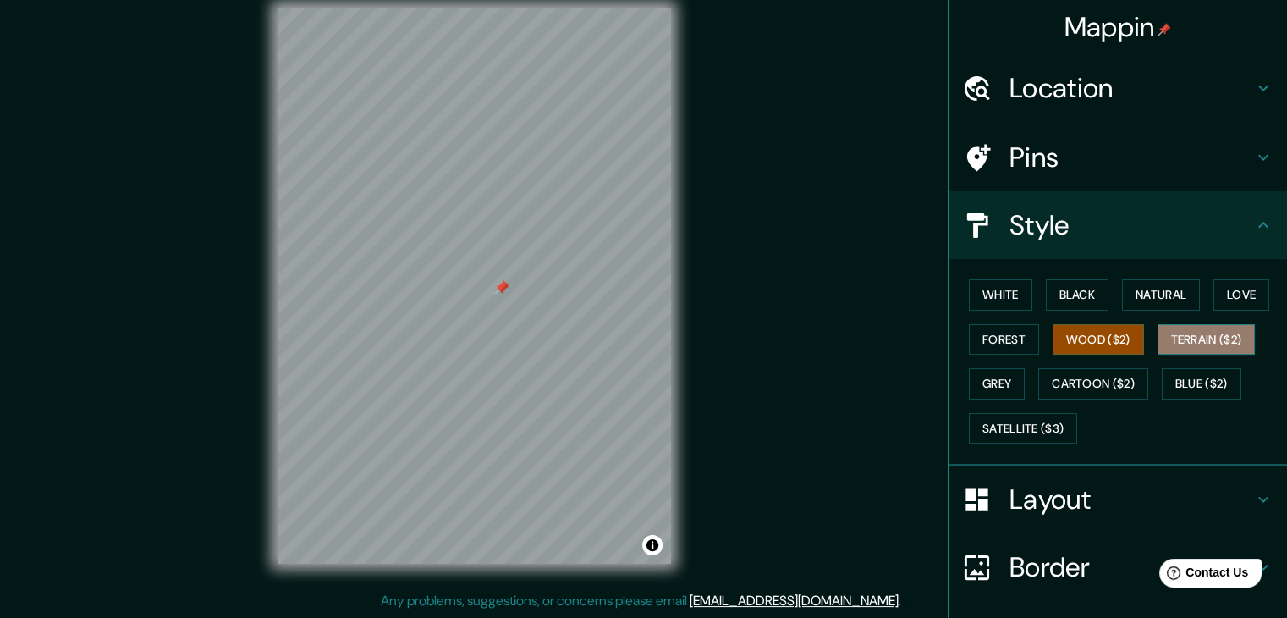
click at [1187, 333] on button "Terrain ($2)" at bounding box center [1207, 339] width 98 height 31
click at [987, 383] on button "Grey" at bounding box center [997, 383] width 56 height 31
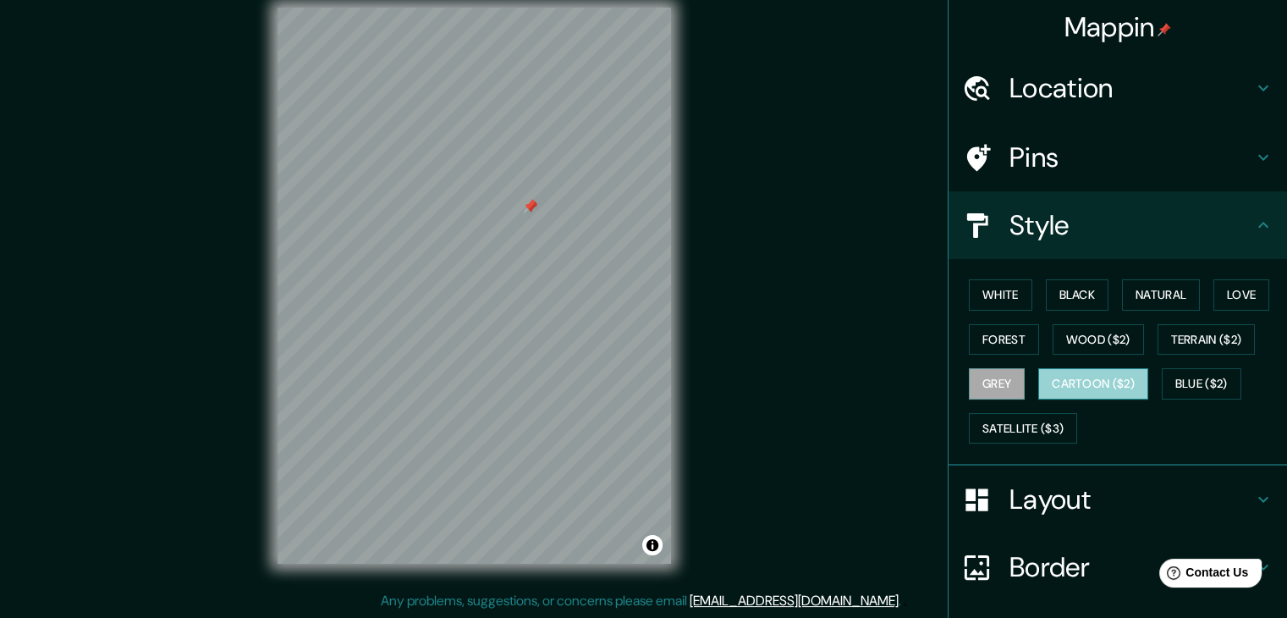
click at [1091, 384] on button "Cartoon ($2)" at bounding box center [1093, 383] width 110 height 31
click at [1195, 382] on button "Blue ($2)" at bounding box center [1202, 383] width 80 height 31
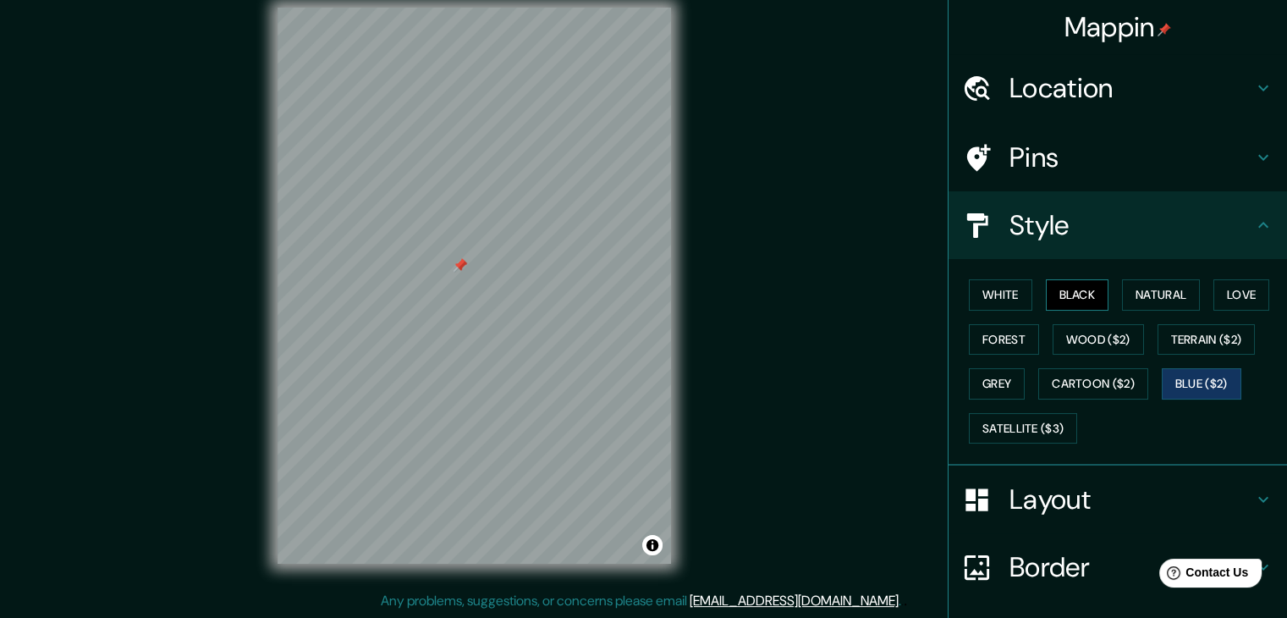
click at [1065, 303] on button "Black" at bounding box center [1077, 294] width 63 height 31
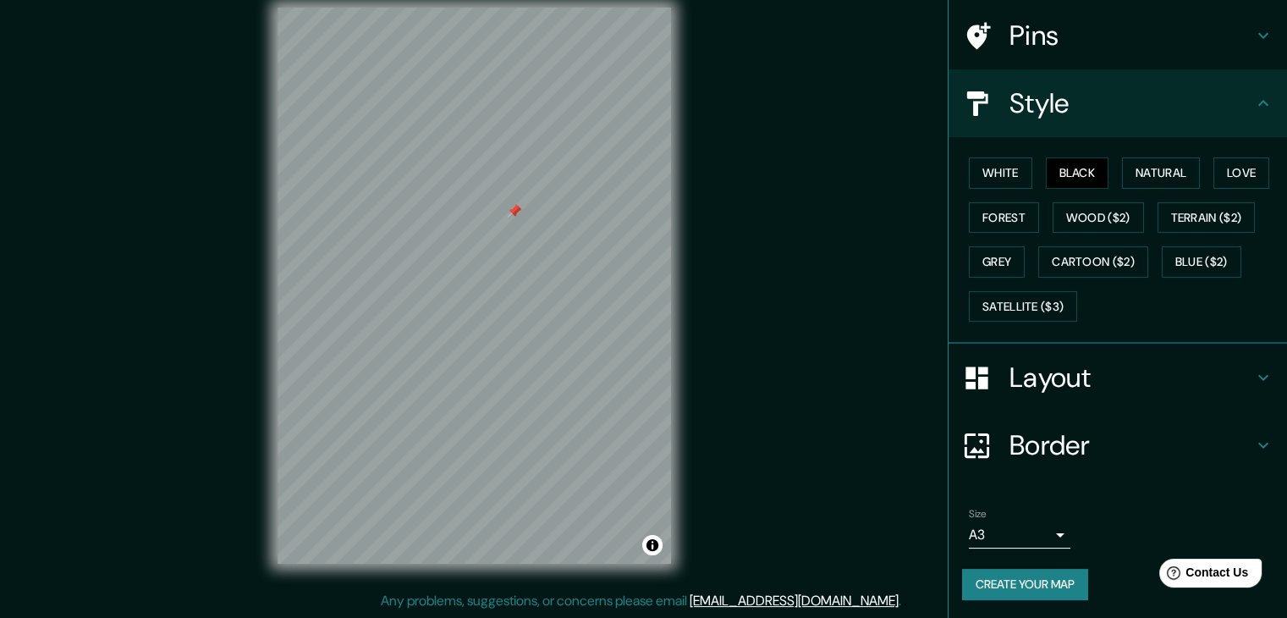
click at [1100, 444] on h4 "Border" at bounding box center [1132, 445] width 244 height 34
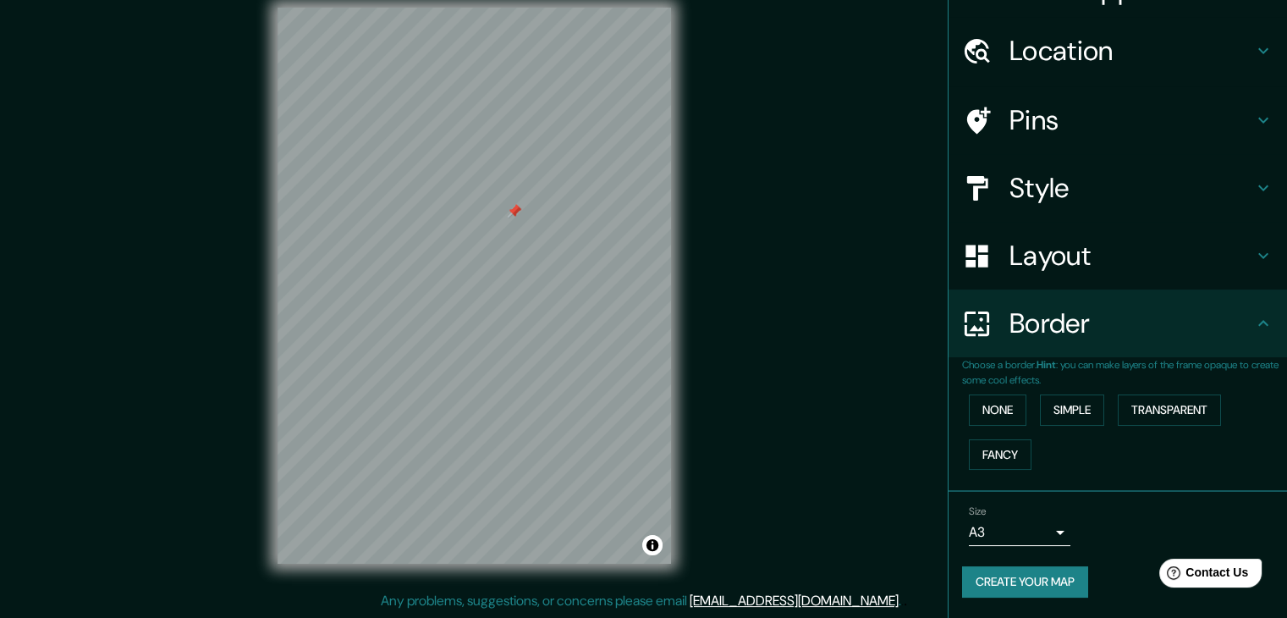
scroll to position [36, 0]
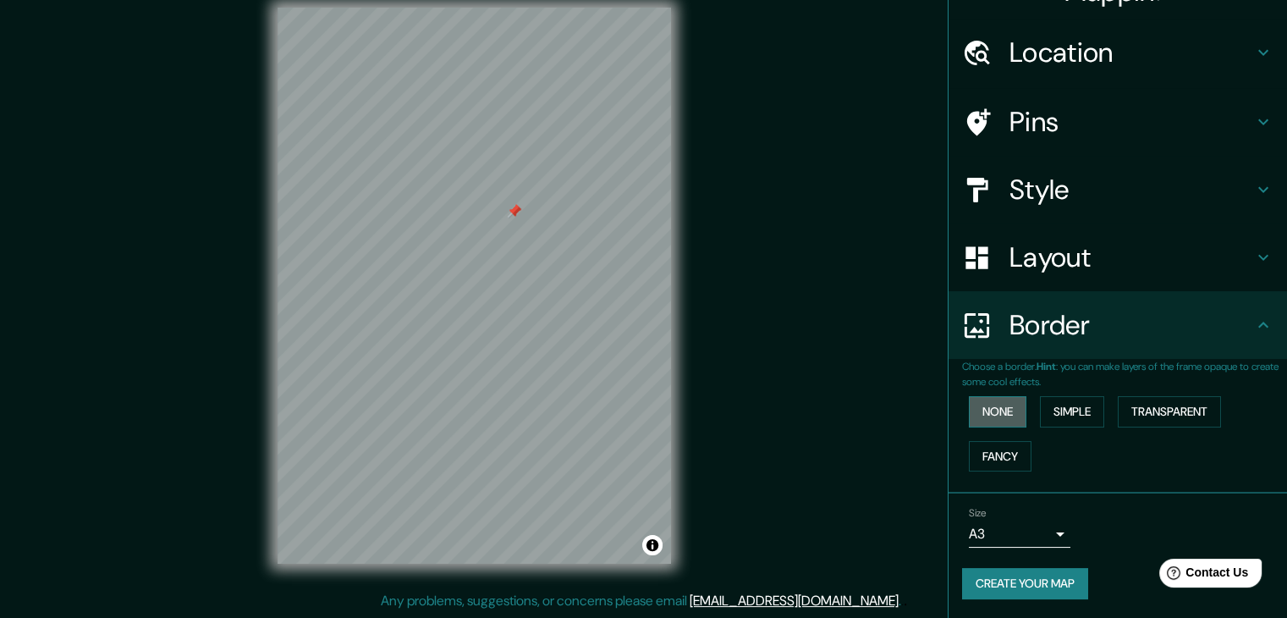
click at [998, 404] on button "None" at bounding box center [998, 411] width 58 height 31
click at [1066, 414] on button "Simple" at bounding box center [1072, 411] width 64 height 31
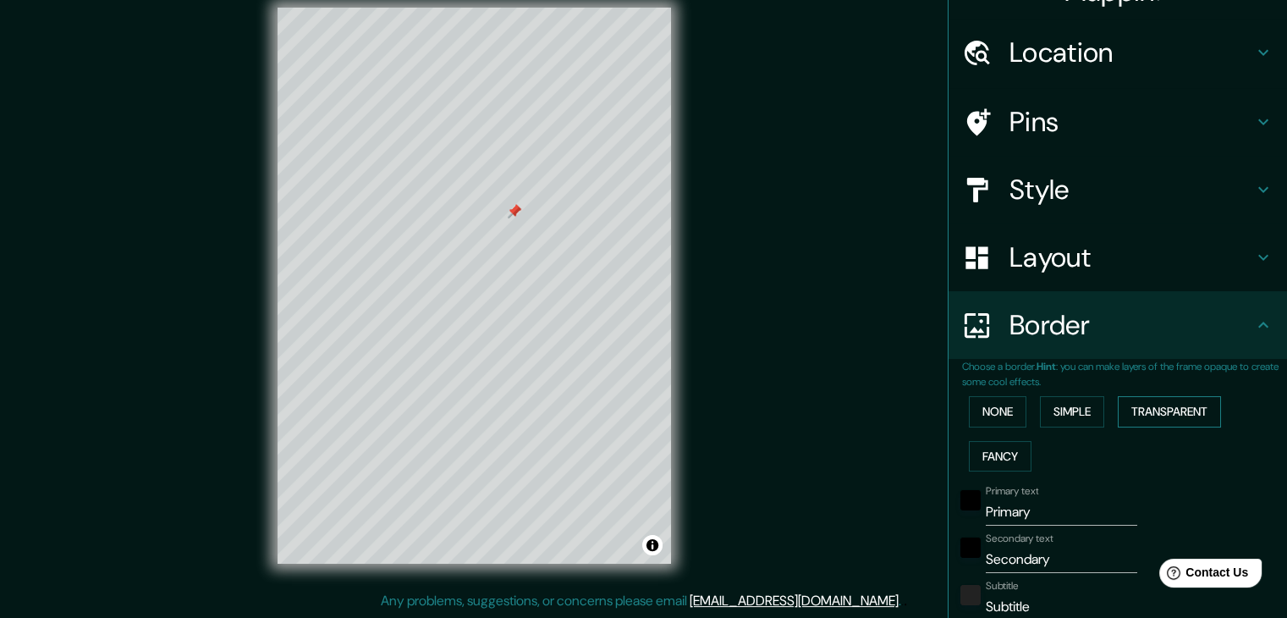
click at [1146, 412] on button "Transparent" at bounding box center [1169, 411] width 103 height 31
click at [995, 464] on button "Fancy" at bounding box center [1000, 456] width 63 height 31
click at [992, 418] on button "None" at bounding box center [998, 411] width 58 height 31
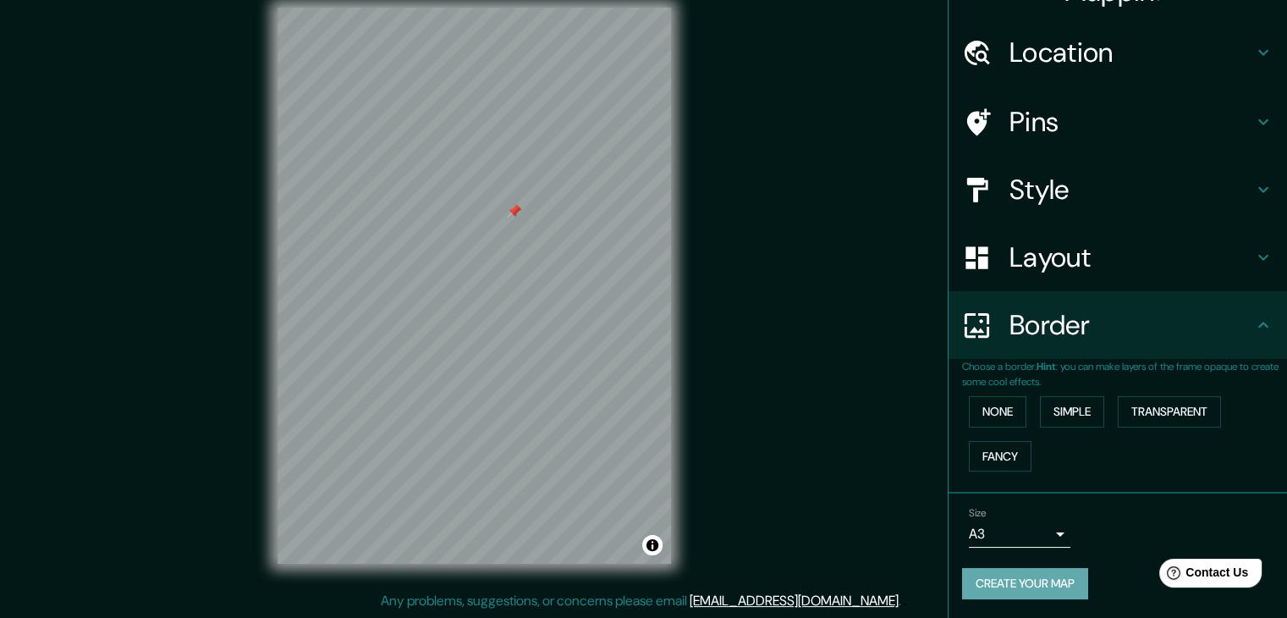
click at [1049, 577] on button "Create your map" at bounding box center [1025, 583] width 126 height 31
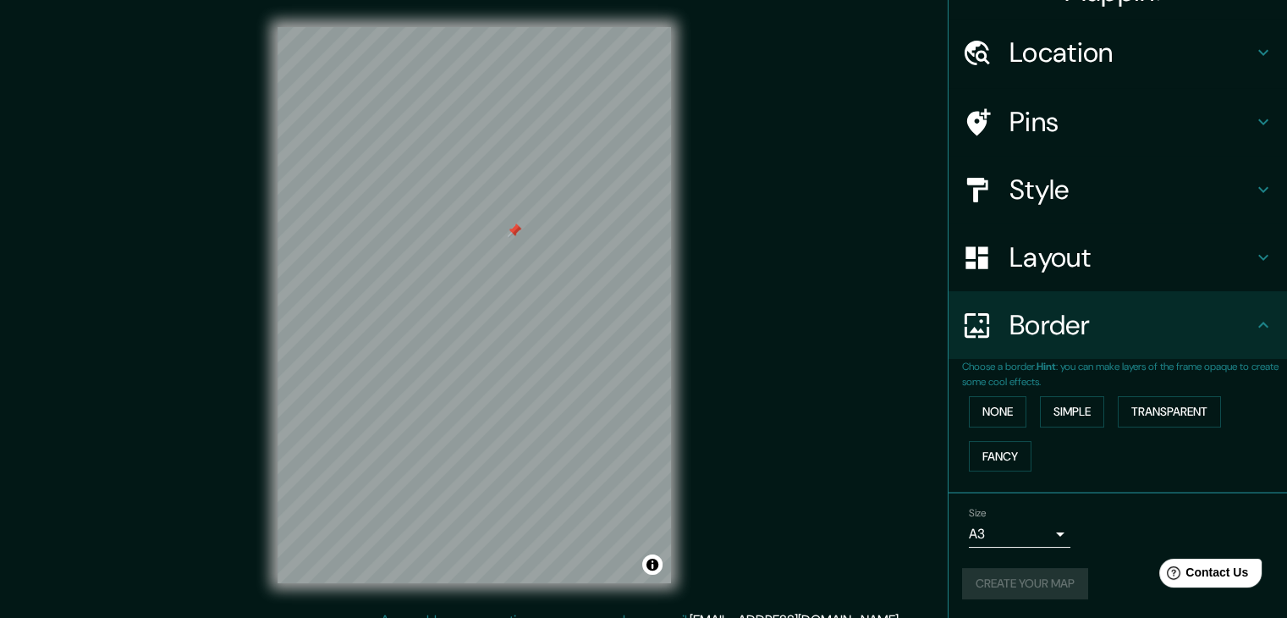
scroll to position [19, 0]
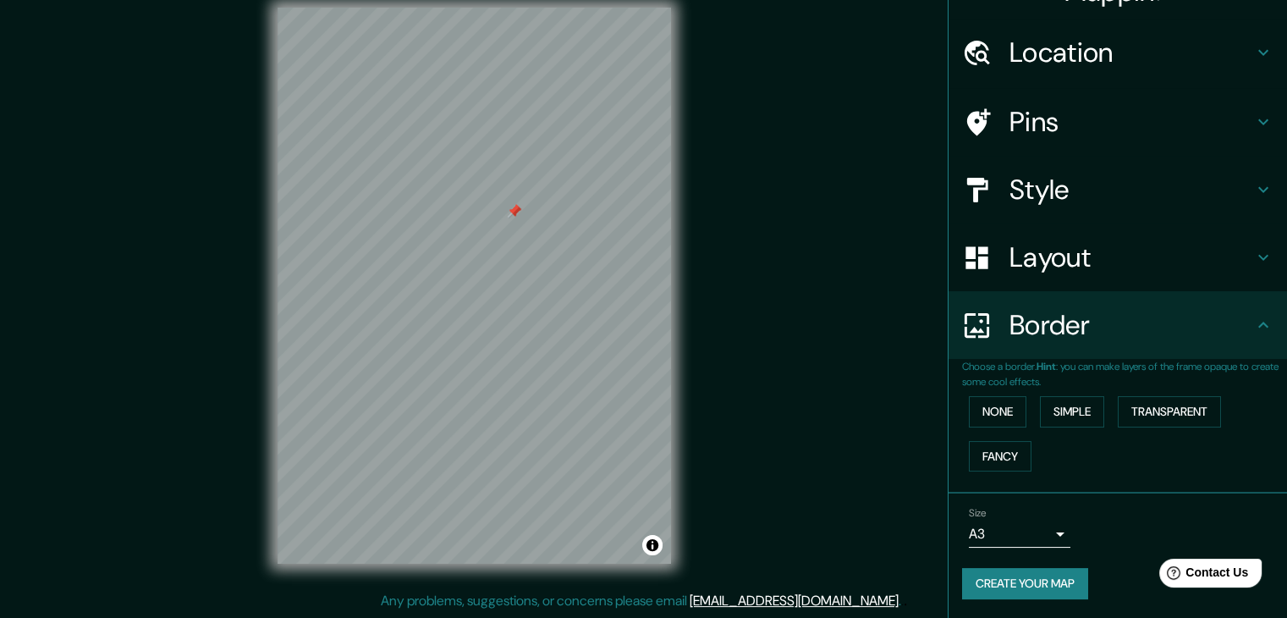
click at [999, 585] on button "Create your map" at bounding box center [1025, 583] width 126 height 31
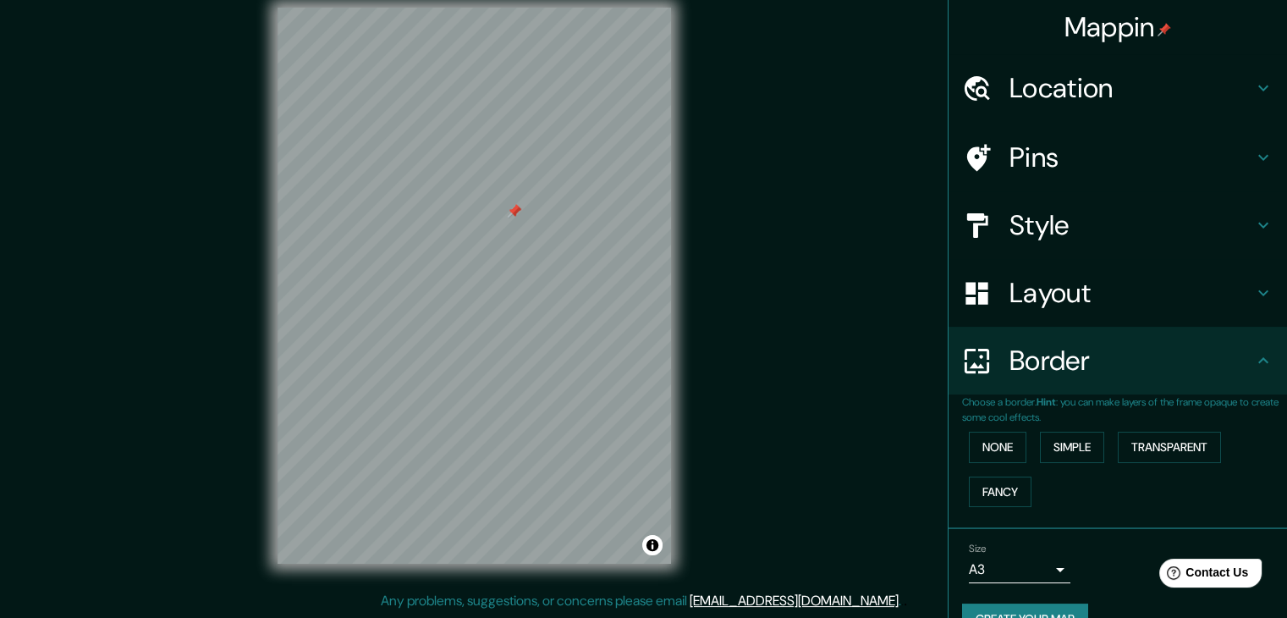
click at [867, 247] on div "Mappin Location Hospital [GEOGRAPHIC_DATA], [GEOGRAPHIC_DATA], [GEOGRAPHIC_DATA…" at bounding box center [643, 299] width 1287 height 637
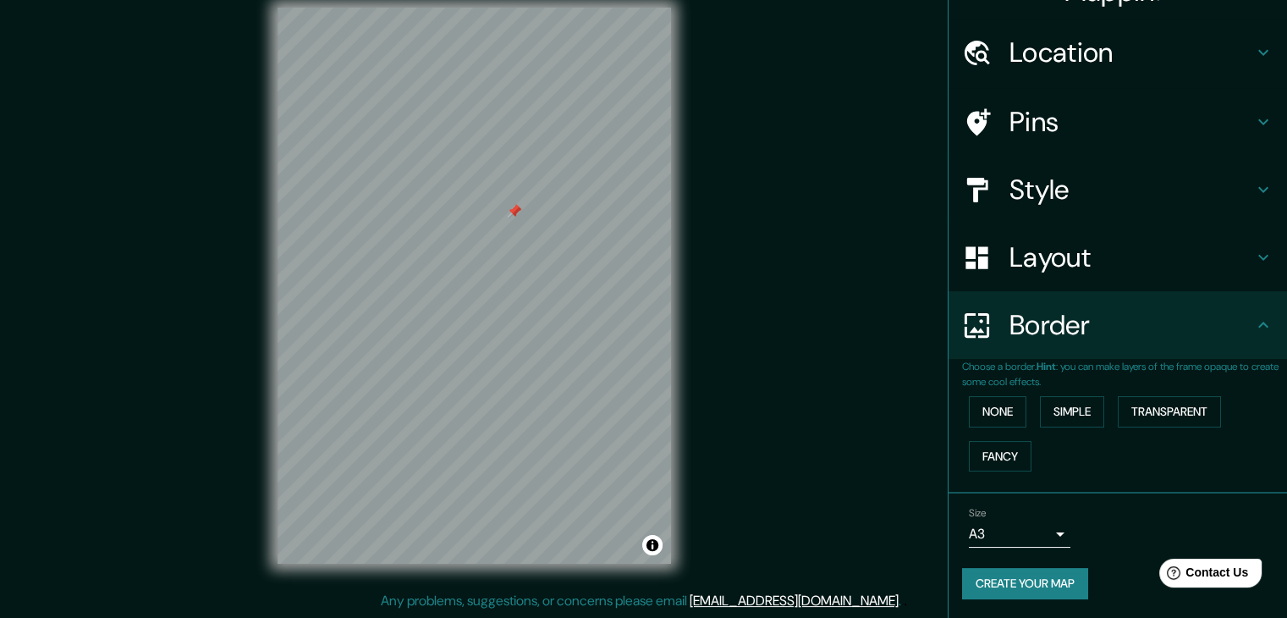
click at [974, 430] on div "None Simple Transparent Fancy" at bounding box center [1124, 433] width 325 height 89
drag, startPoint x: 1082, startPoint y: 237, endPoint x: 1075, endPoint y: 252, distance: 17.0
click at [1075, 245] on div "Layout" at bounding box center [1118, 257] width 339 height 68
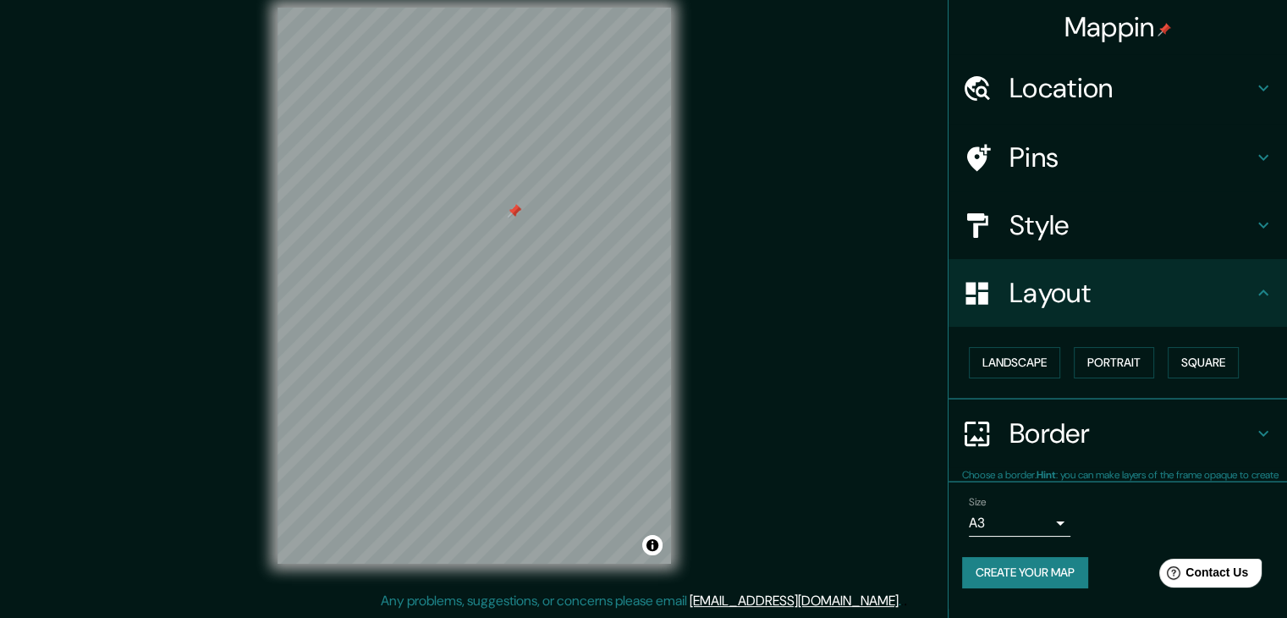
scroll to position [0, 0]
click at [1054, 367] on button "Landscape" at bounding box center [1014, 362] width 91 height 31
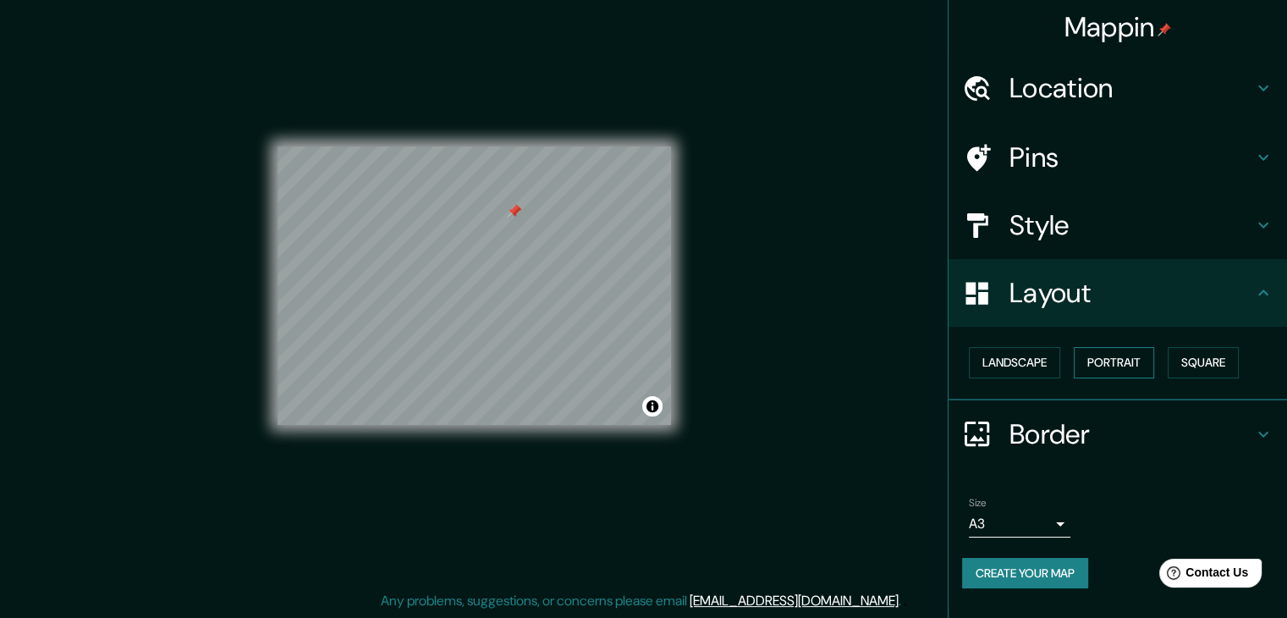
click at [1112, 365] on button "Portrait" at bounding box center [1114, 362] width 80 height 31
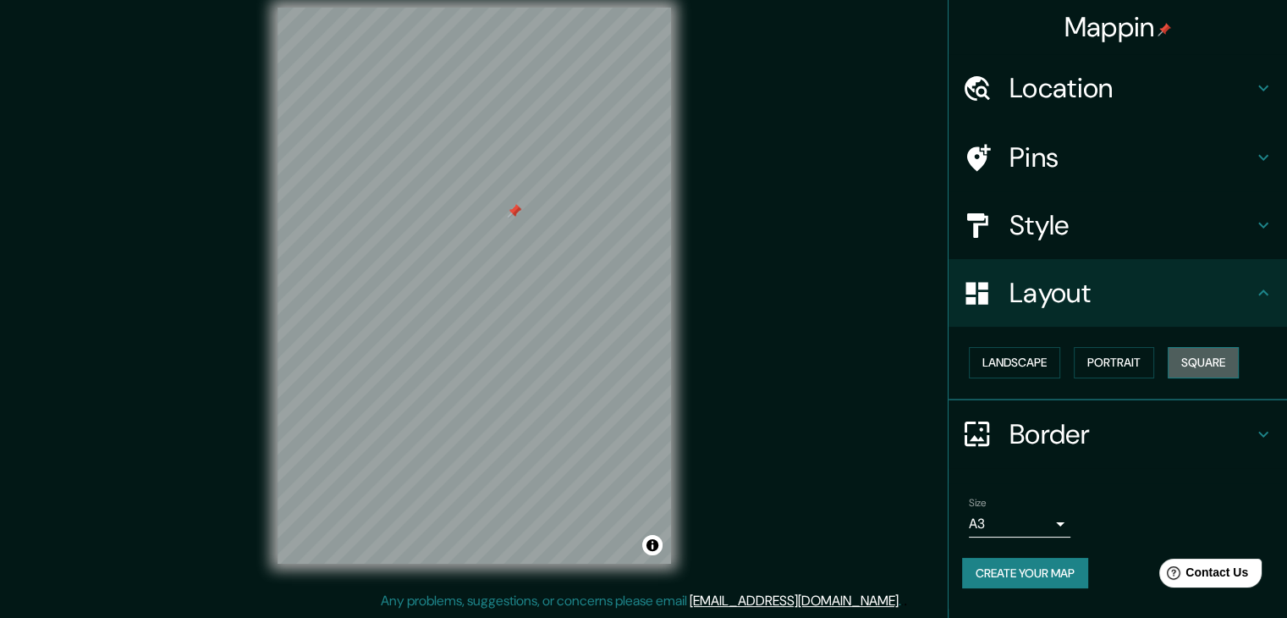
click at [1201, 355] on button "Square" at bounding box center [1203, 362] width 71 height 31
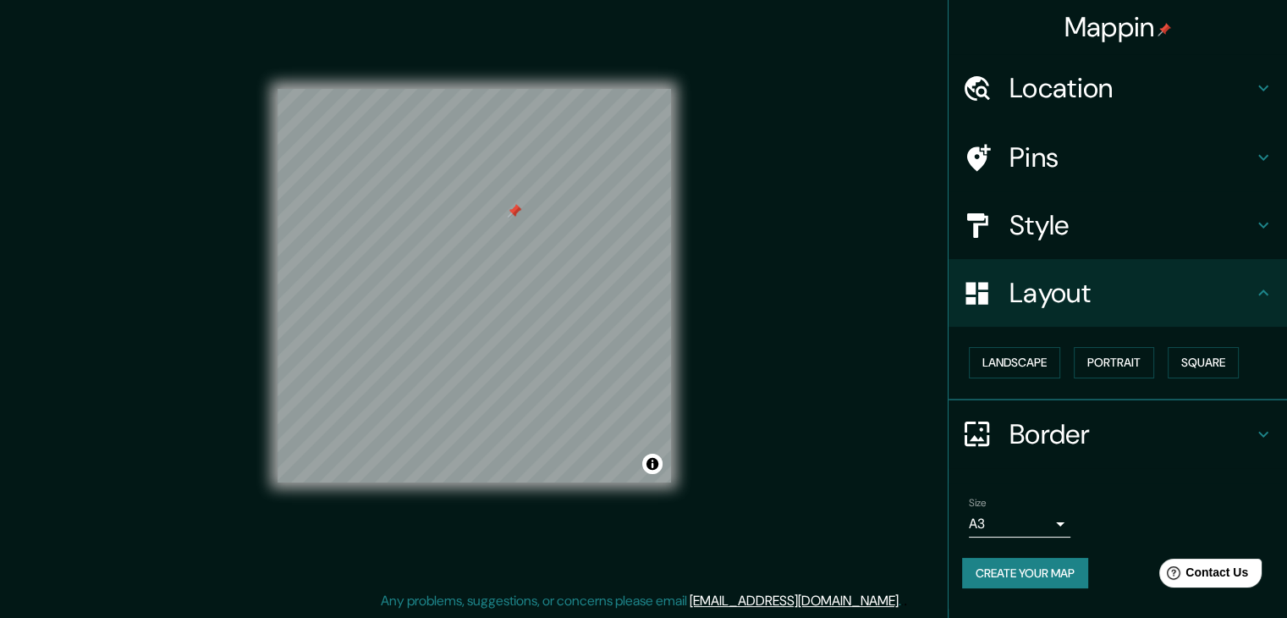
click at [986, 570] on button "Create your map" at bounding box center [1025, 573] width 126 height 31
drag, startPoint x: 1038, startPoint y: 574, endPoint x: 1026, endPoint y: 549, distance: 27.6
click at [1034, 571] on button "Create your map" at bounding box center [1025, 573] width 126 height 31
click at [1056, 363] on button "Landscape" at bounding box center [1014, 362] width 91 height 31
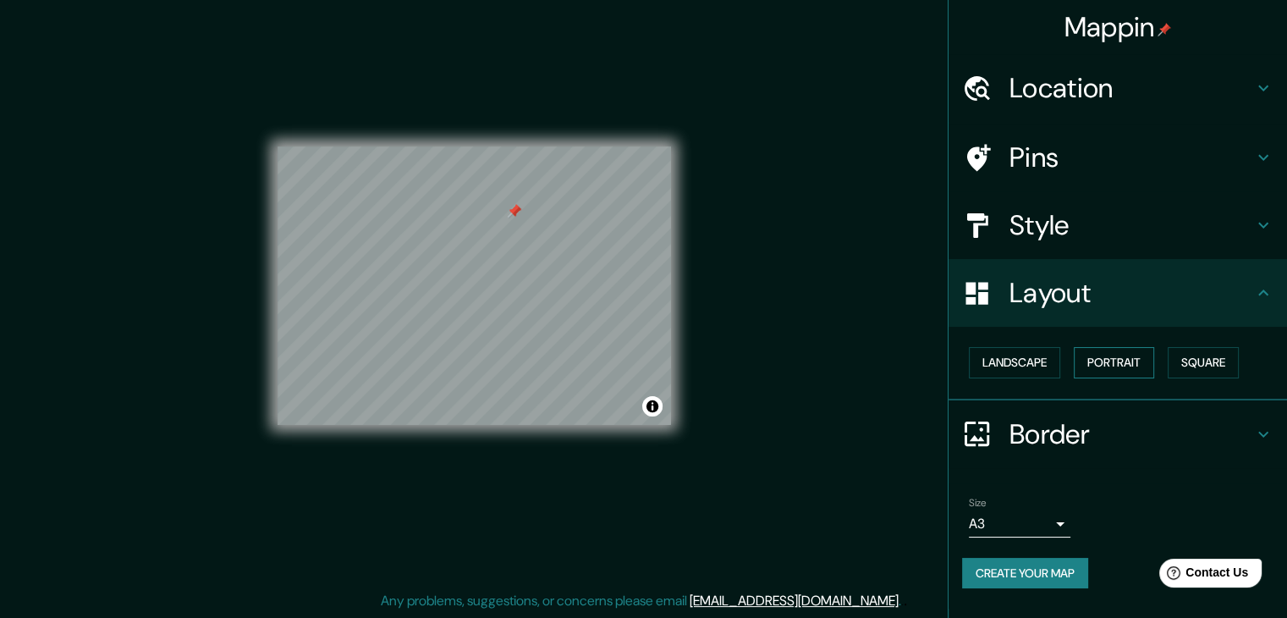
click at [1122, 363] on button "Portrait" at bounding box center [1114, 362] width 80 height 31
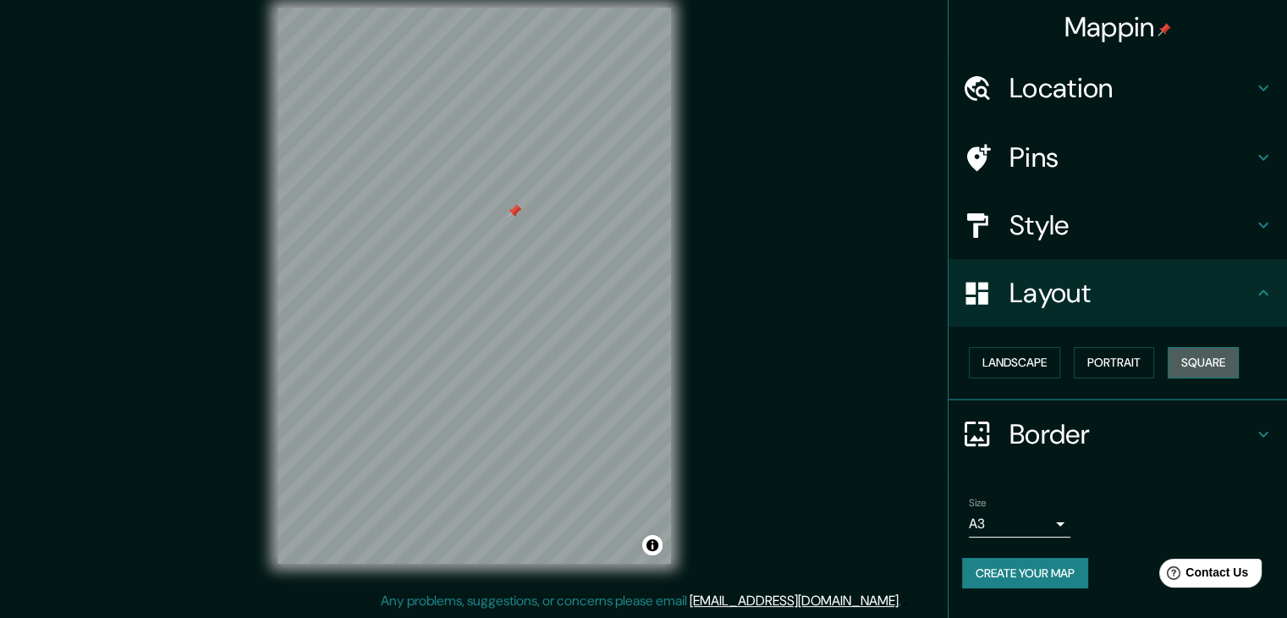
click at [1199, 372] on button "Square" at bounding box center [1203, 362] width 71 height 31
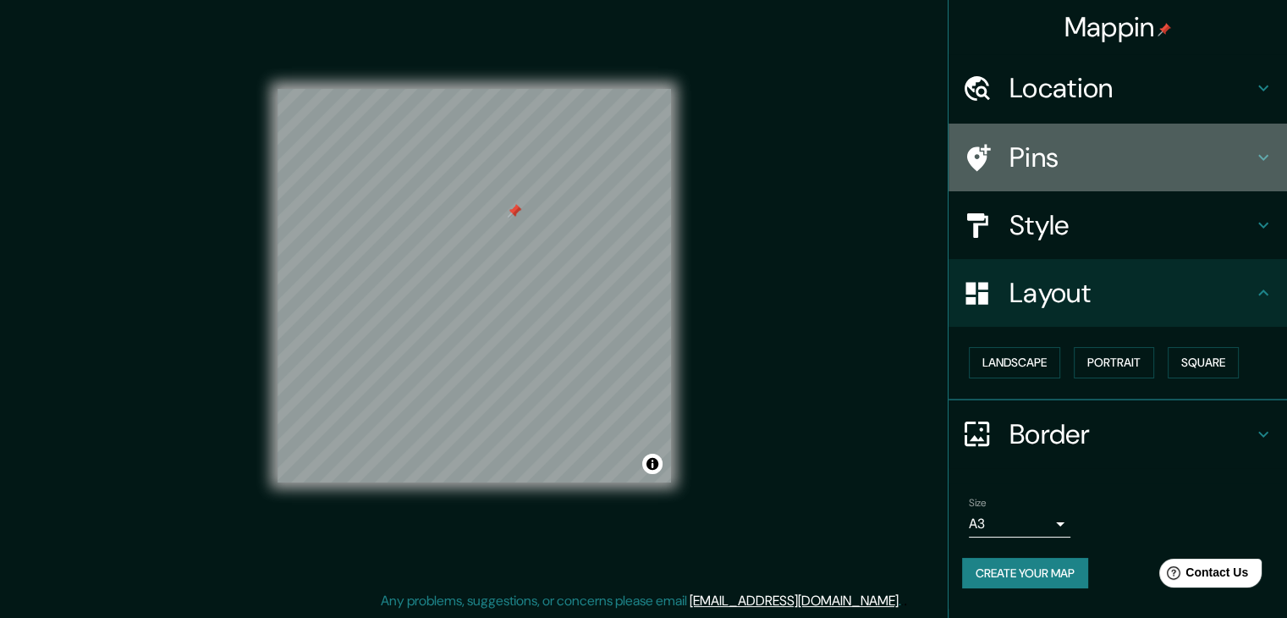
drag, startPoint x: 1161, startPoint y: 162, endPoint x: 1151, endPoint y: 169, distance: 12.2
click at [1159, 163] on h4 "Pins" at bounding box center [1132, 157] width 244 height 34
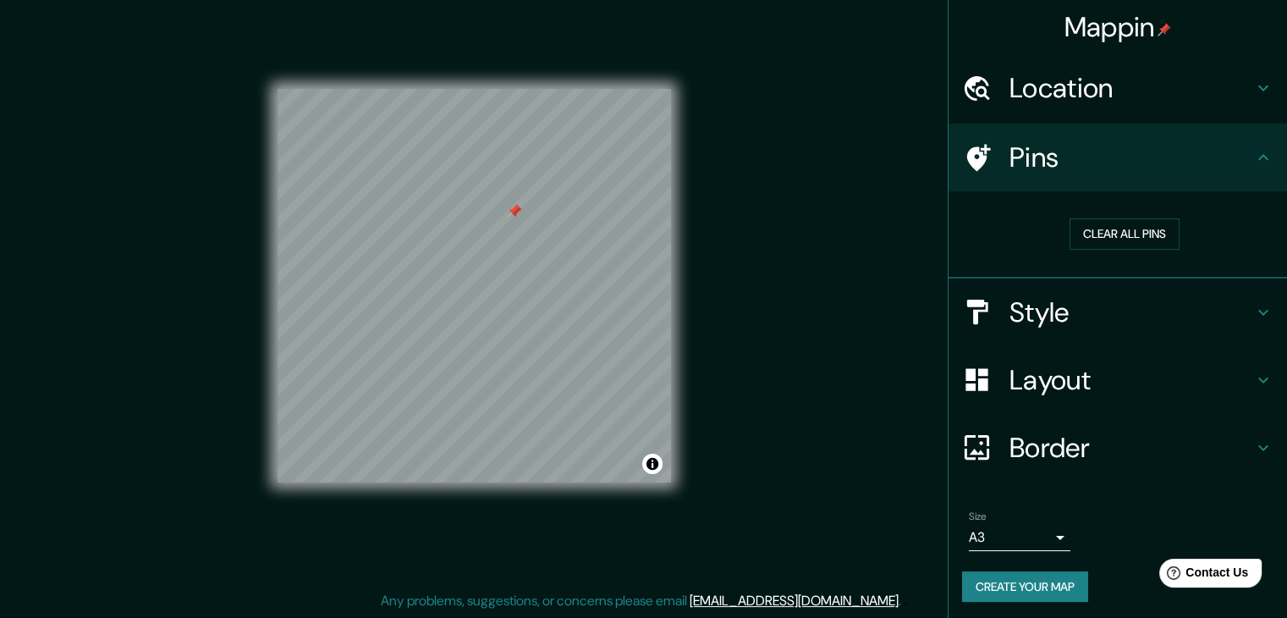
drag, startPoint x: 1101, startPoint y: 234, endPoint x: 903, endPoint y: 260, distance: 199.7
click at [1083, 240] on button "Clear all pins" at bounding box center [1125, 233] width 110 height 31
click at [893, 272] on div "Mappin Location Hospital [GEOGRAPHIC_DATA], [GEOGRAPHIC_DATA], [GEOGRAPHIC_DATA…" at bounding box center [643, 299] width 1287 height 637
click at [1016, 594] on button "Create your map" at bounding box center [1025, 586] width 126 height 31
click at [1016, 594] on div "Create your map" at bounding box center [1117, 586] width 311 height 31
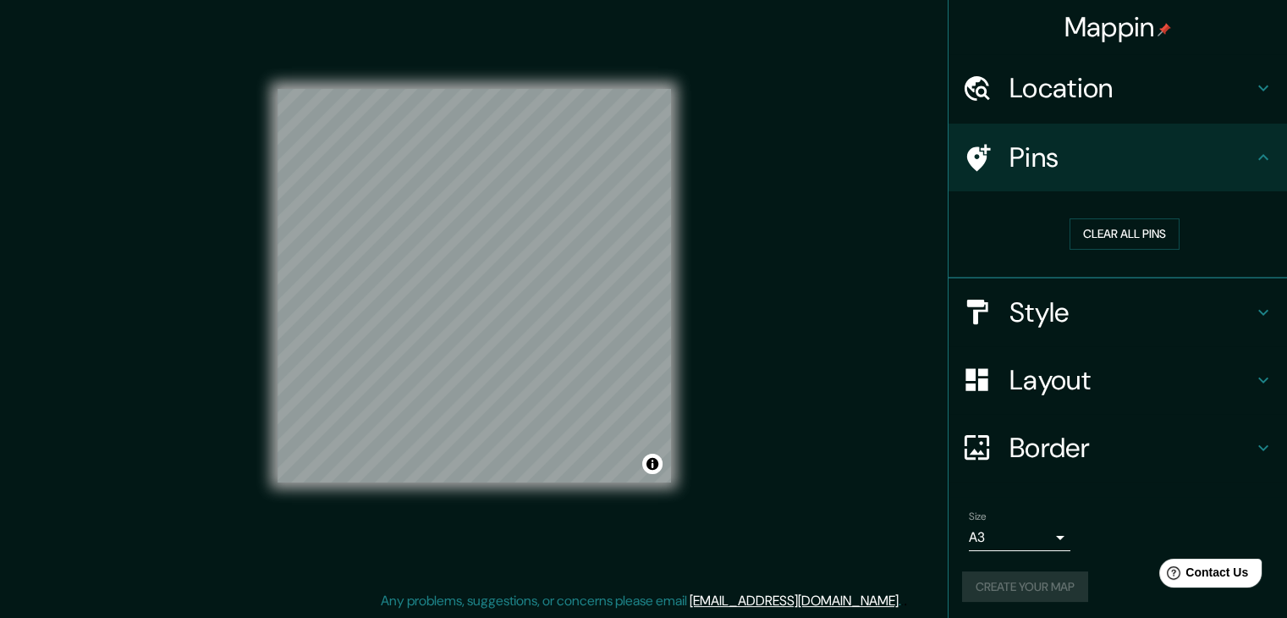
click at [1016, 594] on div "Create your map" at bounding box center [1117, 586] width 311 height 31
click at [1019, 585] on div "Create your map" at bounding box center [1117, 586] width 311 height 31
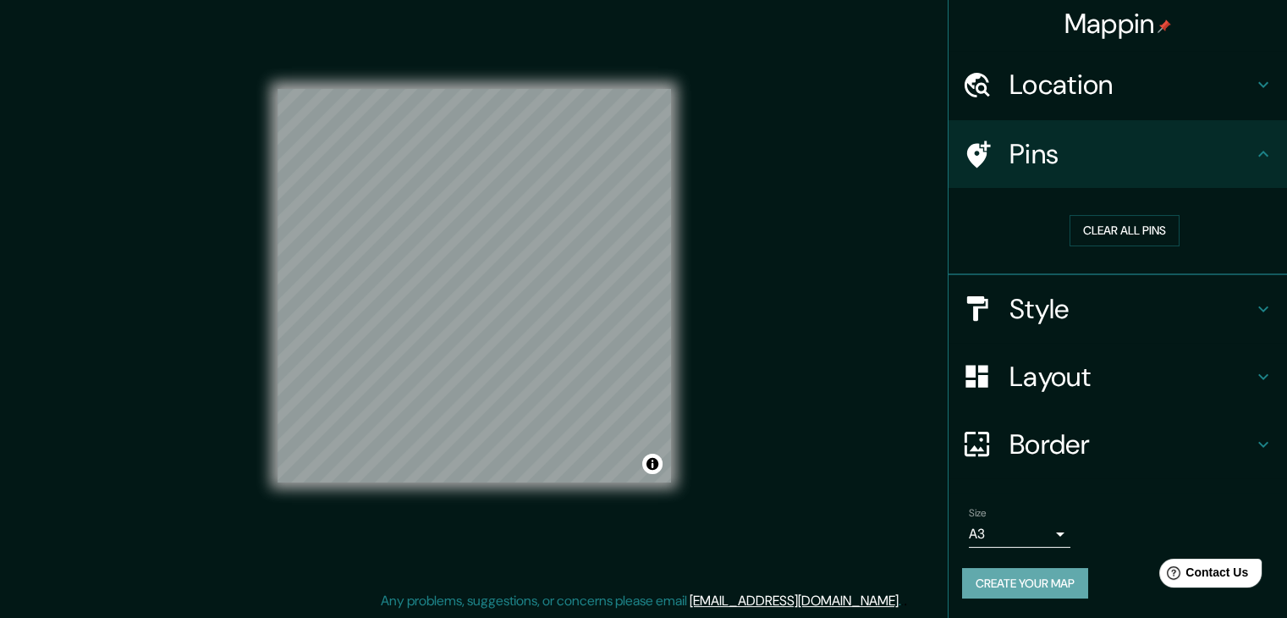
click at [1063, 580] on button "Create your map" at bounding box center [1025, 583] width 126 height 31
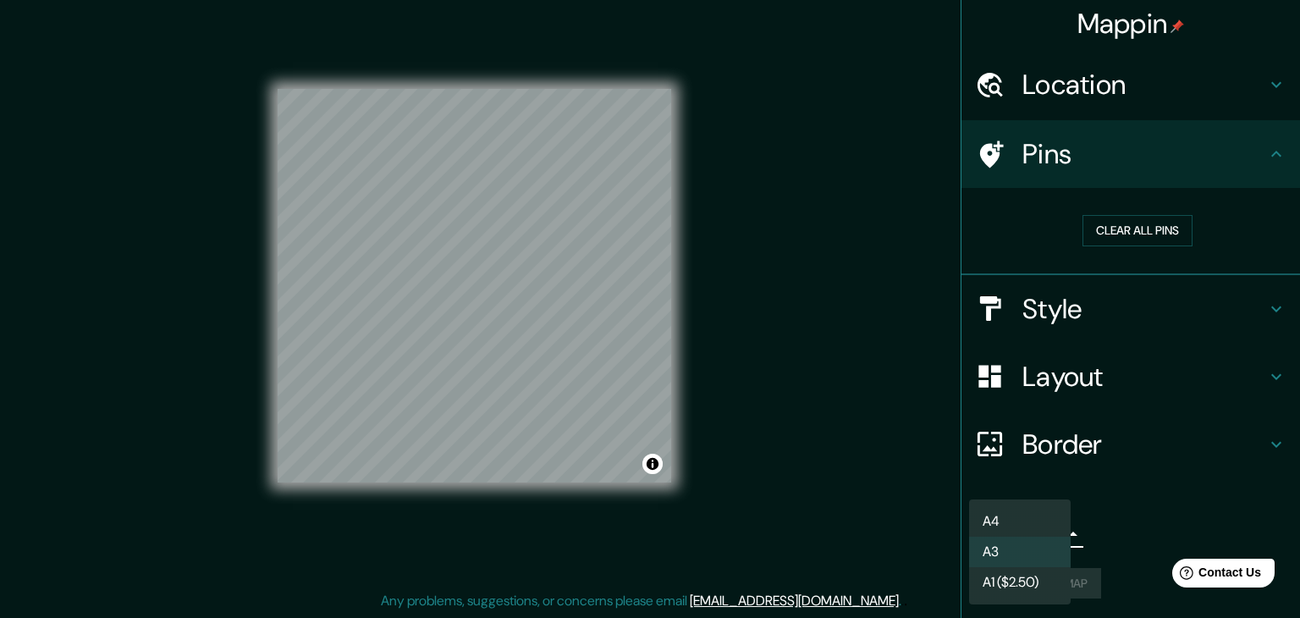
click at [1049, 529] on body "Mappin Location Hospital [GEOGRAPHIC_DATA], [GEOGRAPHIC_DATA], [GEOGRAPHIC_DATA…" at bounding box center [650, 290] width 1300 height 618
click at [1039, 510] on li "A4" at bounding box center [1020, 521] width 102 height 30
type input "single"
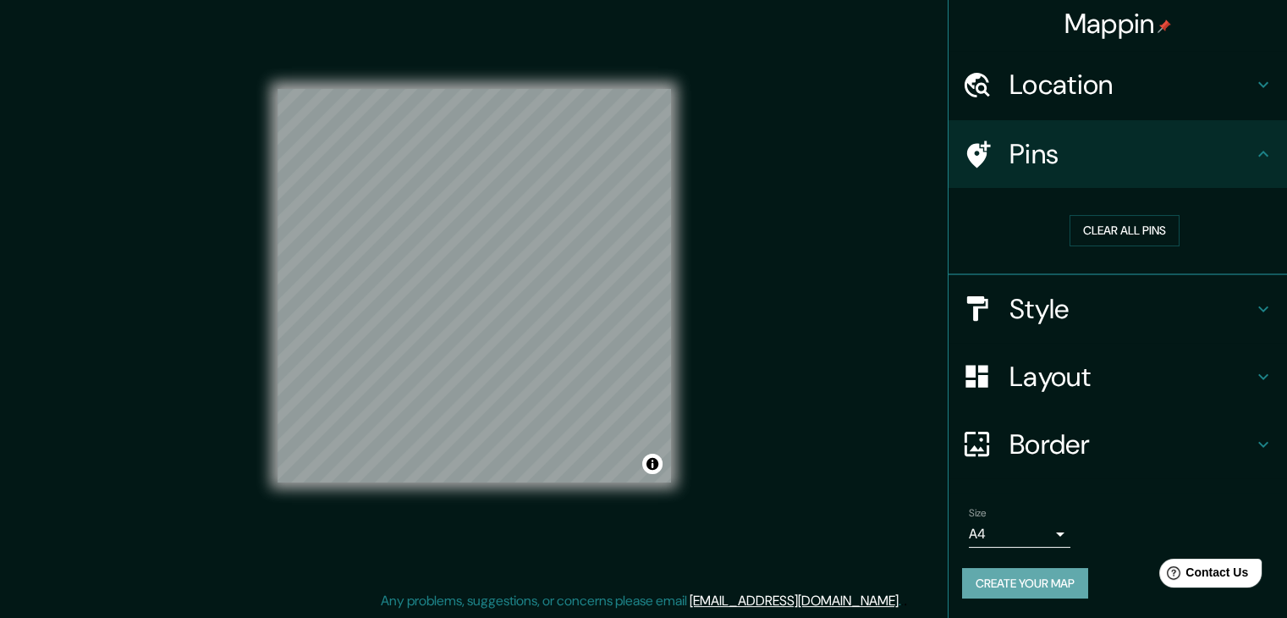
click at [1025, 578] on button "Create your map" at bounding box center [1025, 583] width 126 height 31
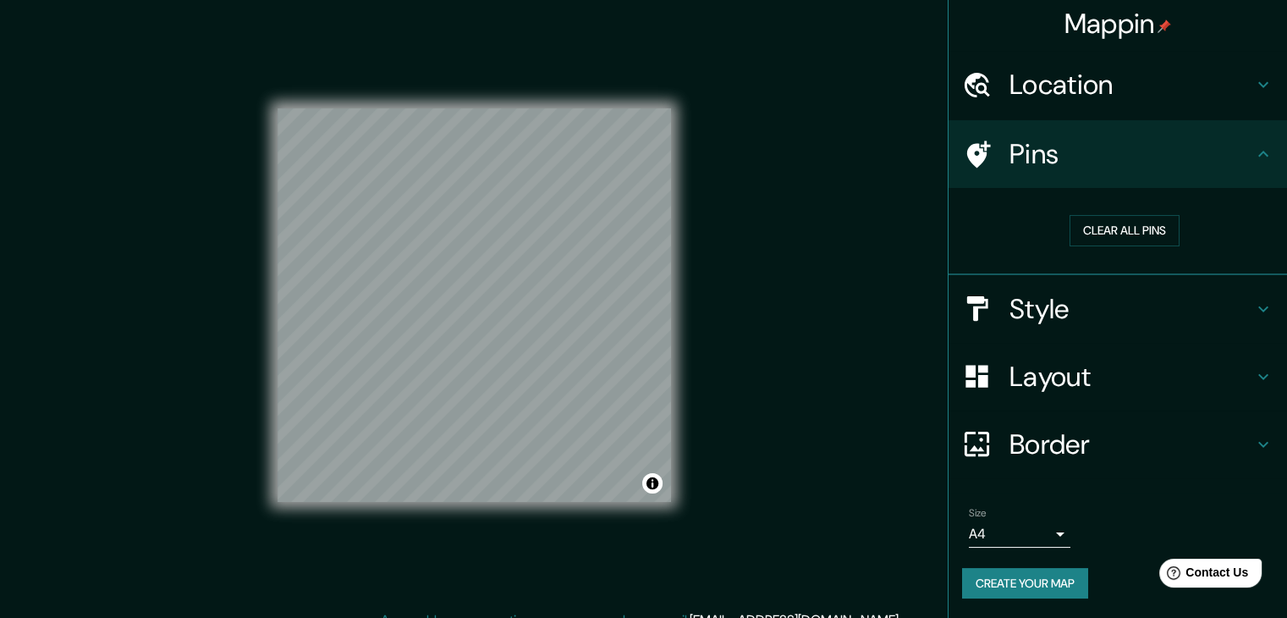
scroll to position [0, 0]
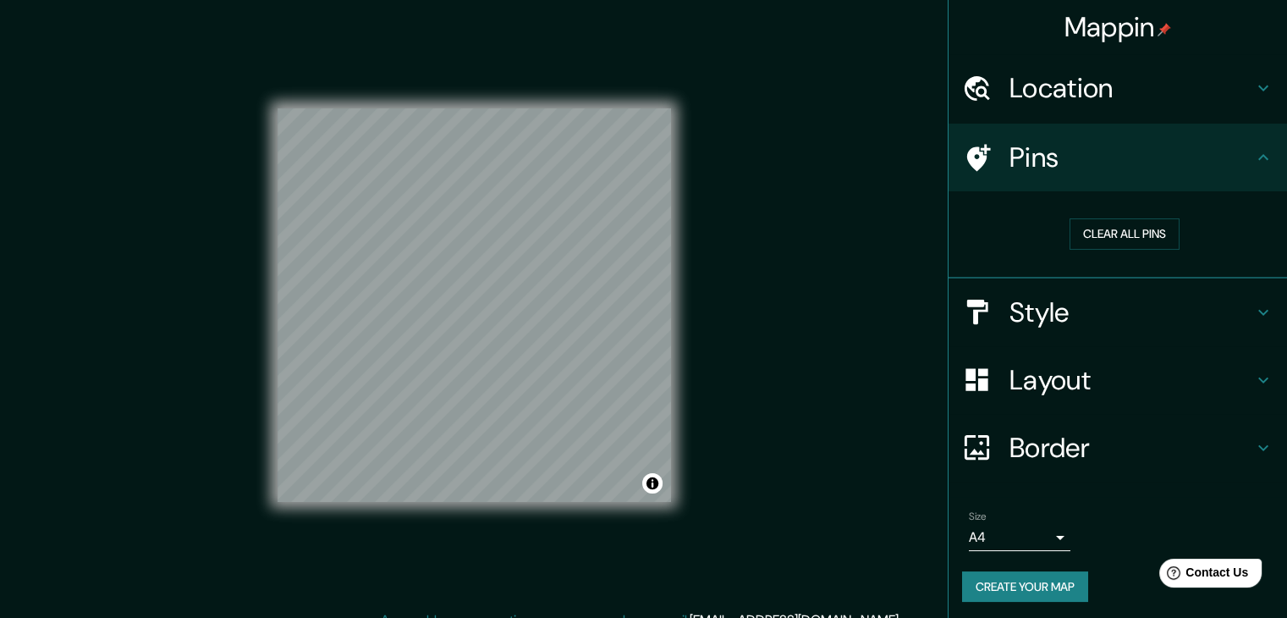
click at [1106, 18] on h4 "Mappin" at bounding box center [1118, 27] width 107 height 34
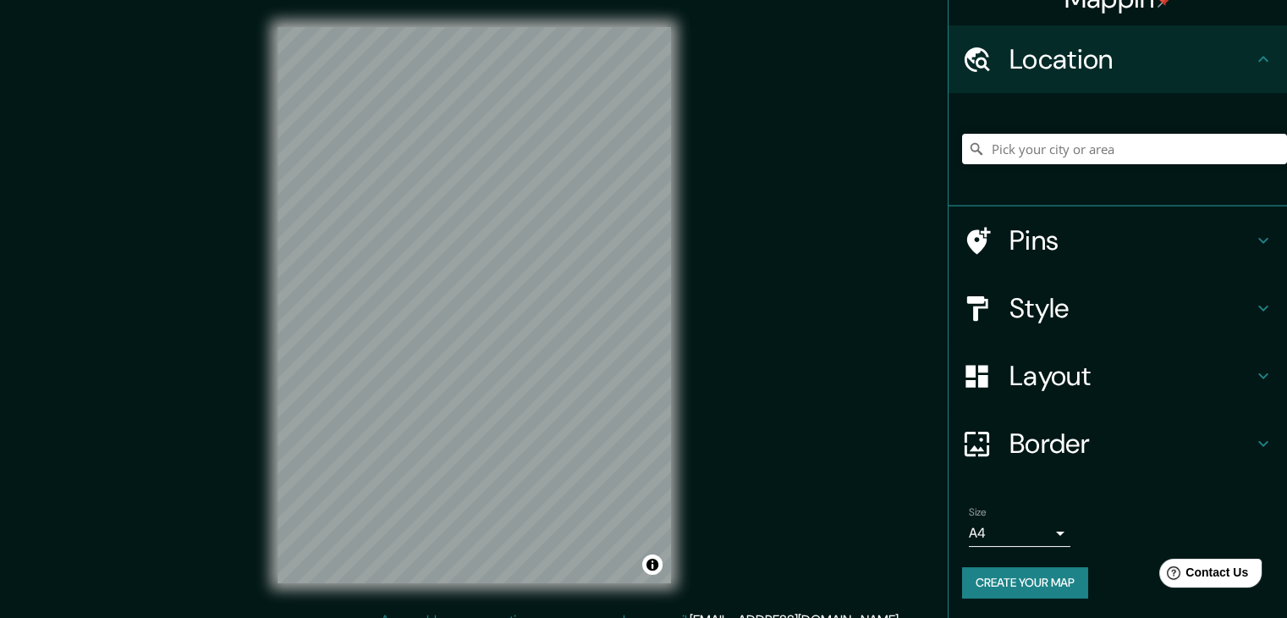
scroll to position [19, 0]
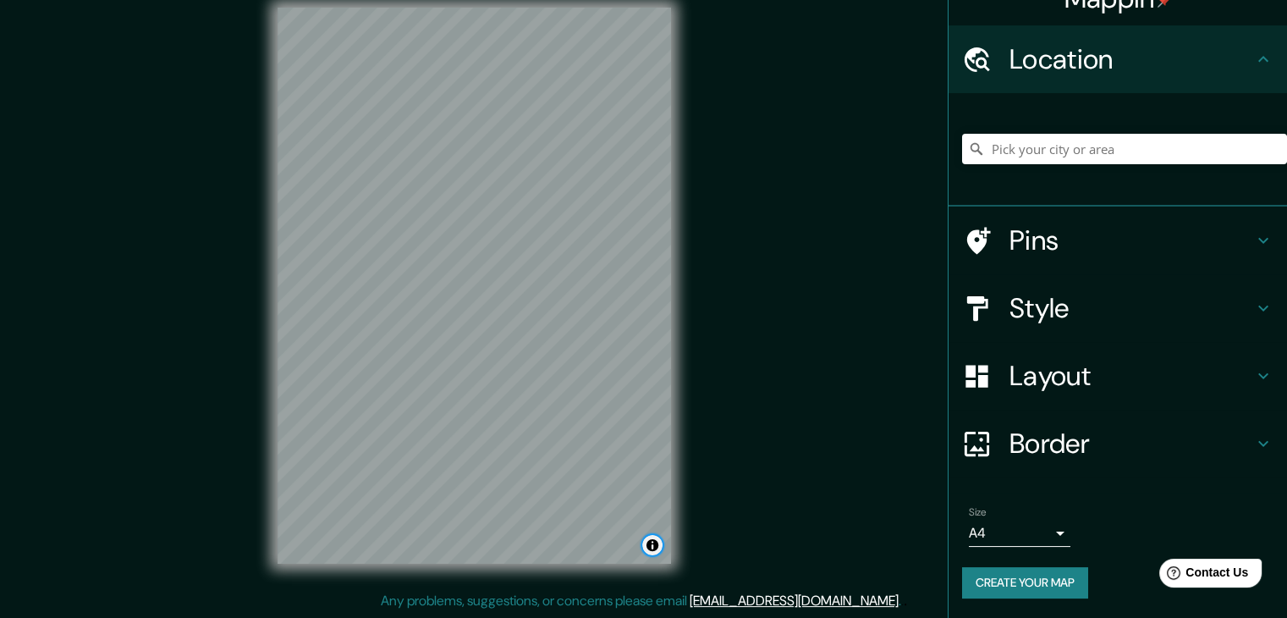
click at [657, 542] on button "Toggle attribution" at bounding box center [652, 545] width 20 height 20
click at [770, 379] on div "Mappin Location Pins Style Layout Border Choose a border. Hint : you can make l…" at bounding box center [643, 299] width 1287 height 637
